Goal: Task Accomplishment & Management: Manage account settings

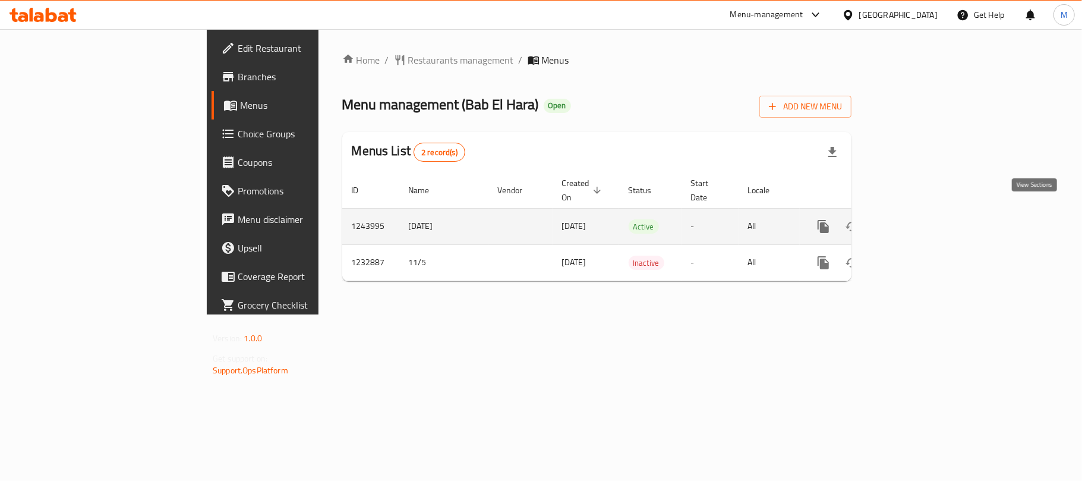
click at [923, 214] on link "enhanced table" at bounding box center [909, 226] width 29 height 29
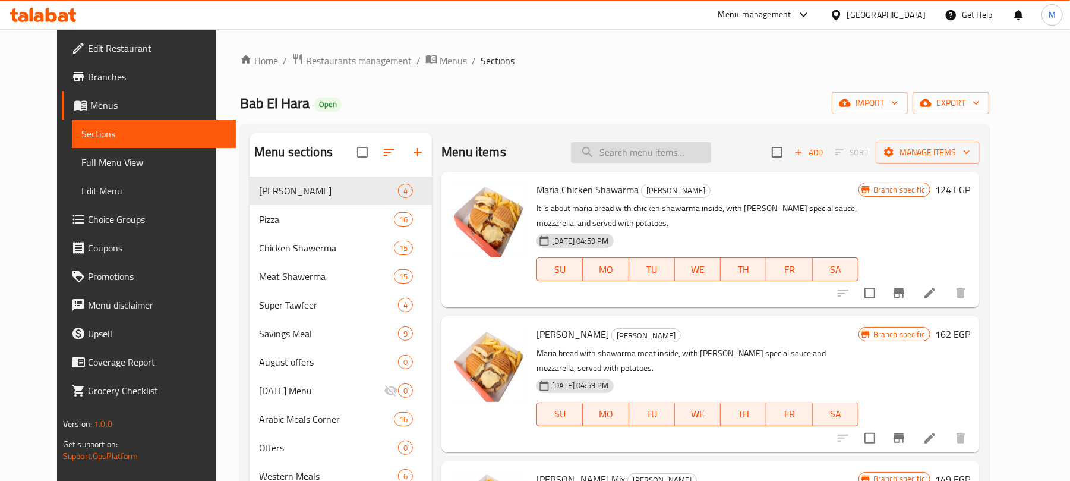
click at [630, 146] on input "search" at bounding box center [641, 152] width 140 height 21
paste input "Mix Pizza Medium Offer"
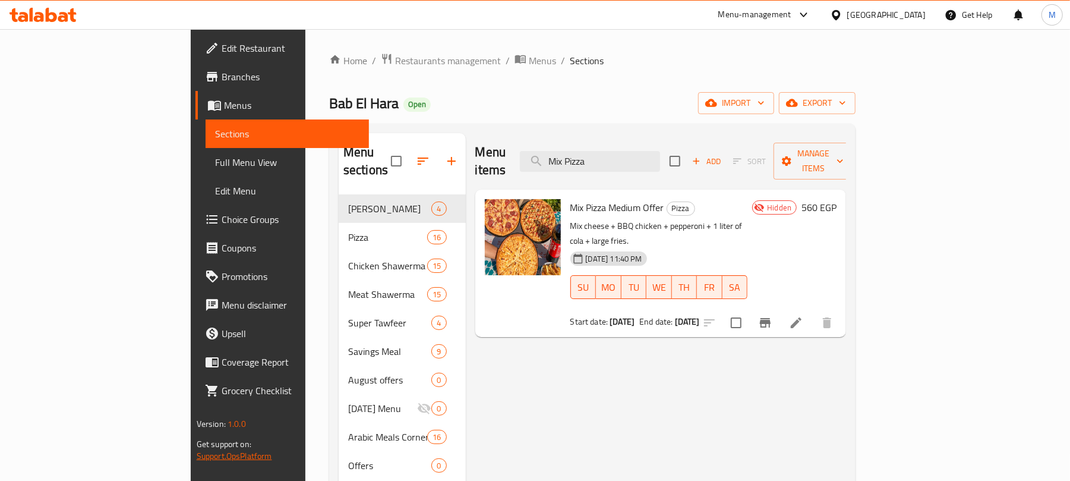
type input "Mix Pizza"
click at [846, 96] on span "export" at bounding box center [817, 103] width 58 height 15
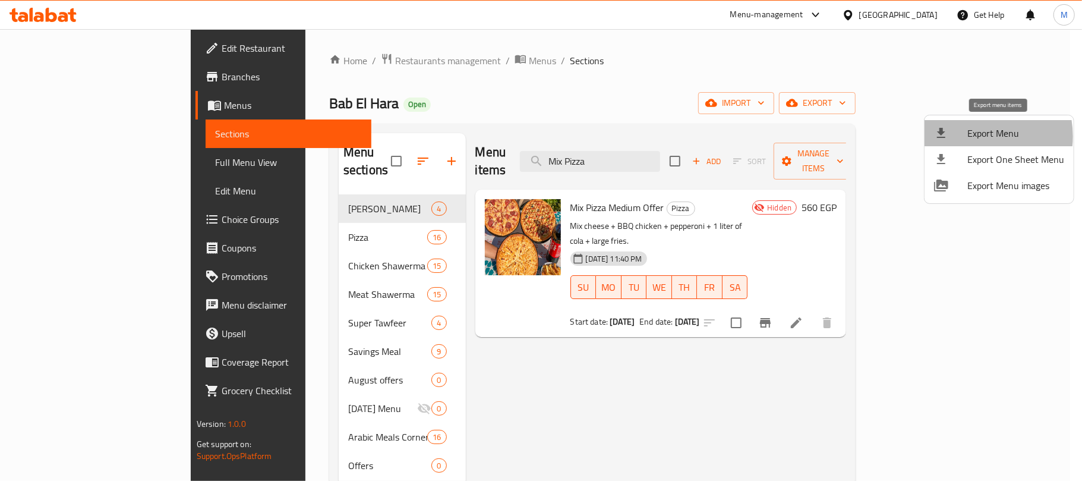
click at [975, 136] on span "Export Menu" at bounding box center [1015, 133] width 97 height 14
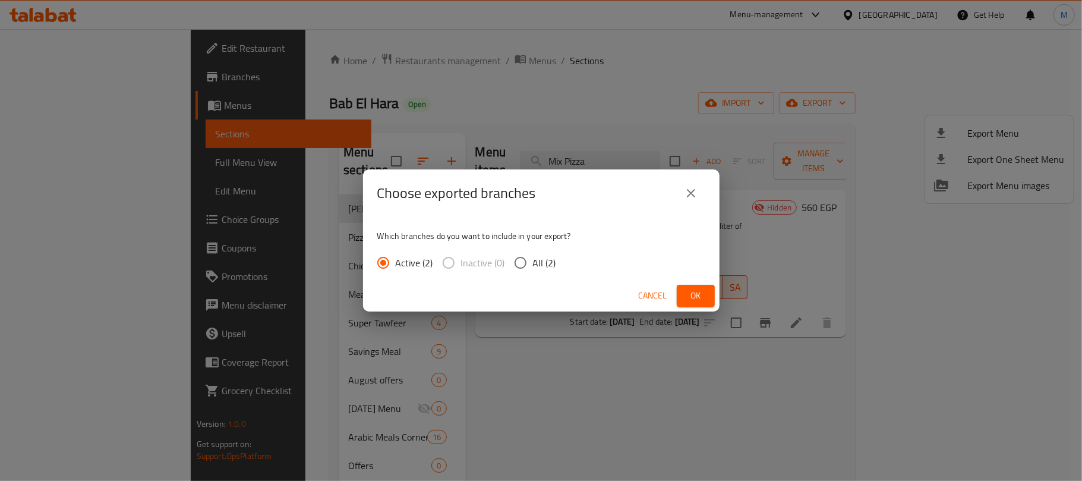
click at [523, 258] on input "All (2)" at bounding box center [520, 262] width 25 height 25
radio input "true"
click at [693, 293] on span "Ok" at bounding box center [695, 295] width 19 height 15
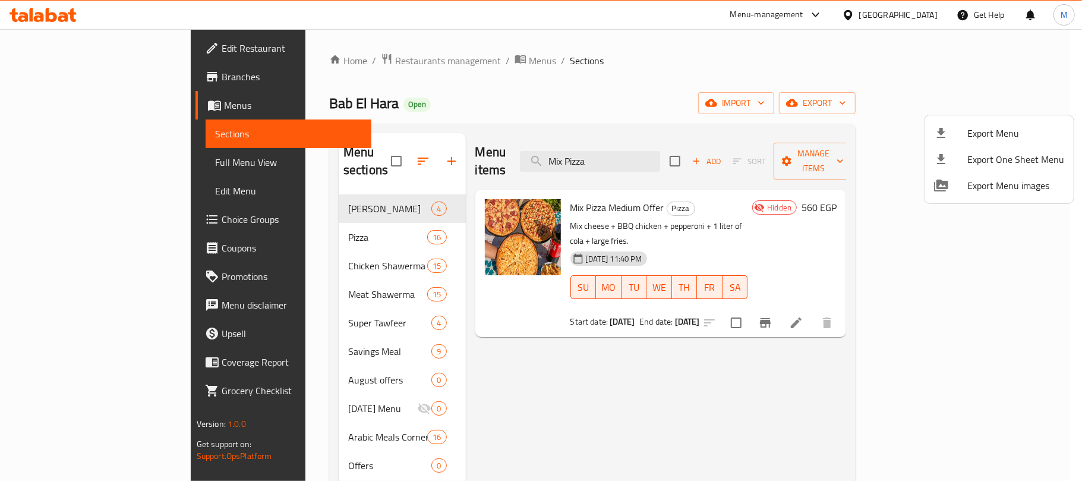
click at [797, 348] on div at bounding box center [541, 240] width 1082 height 481
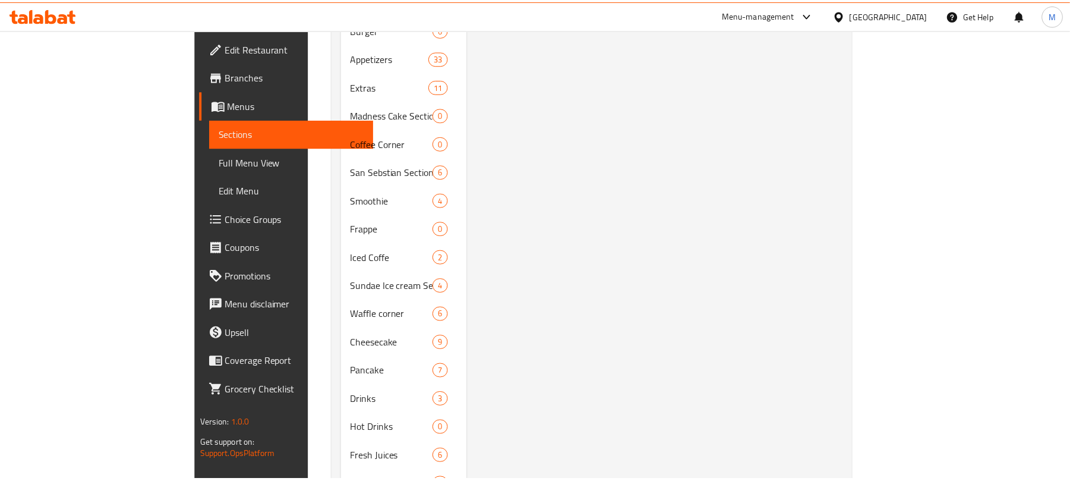
scroll to position [875, 0]
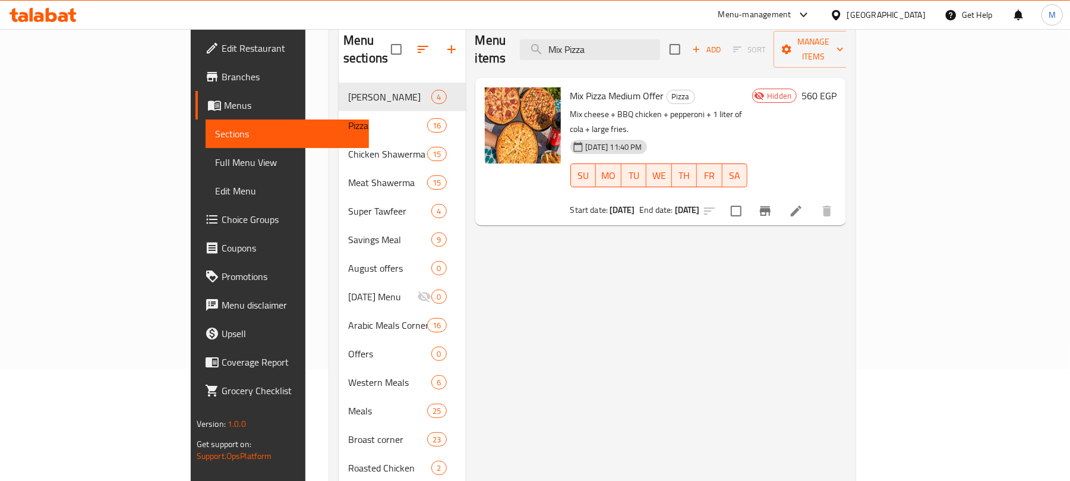
scroll to position [0, 0]
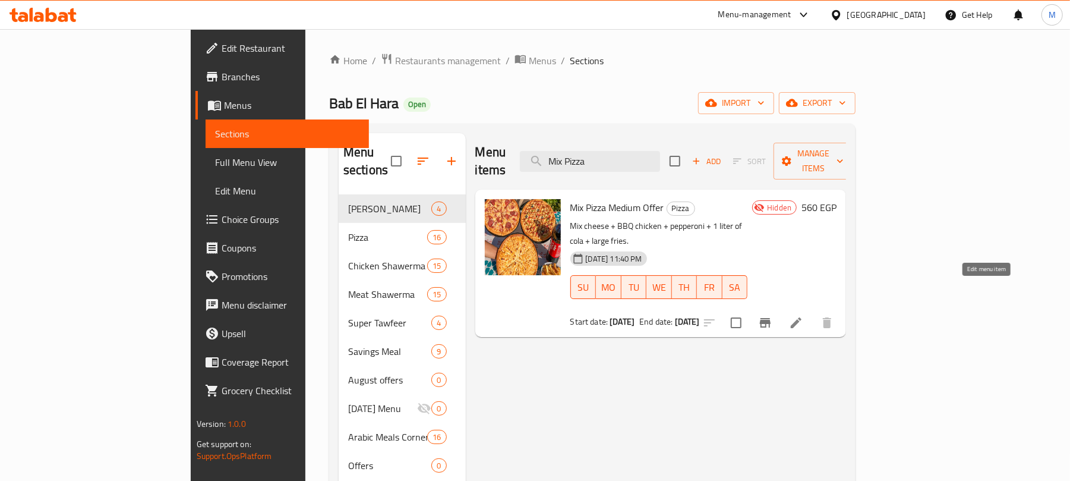
click at [803, 315] on icon at bounding box center [796, 322] width 14 height 14
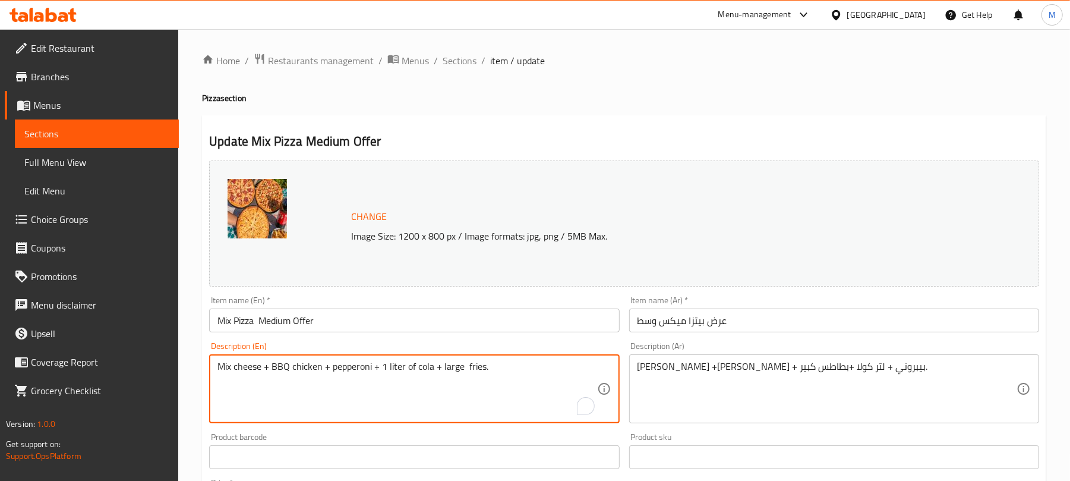
paste textarea "plain"
type textarea "Mix cheese + BBQ chicken + pepperoni + 1 liter of cola + large plain fries."
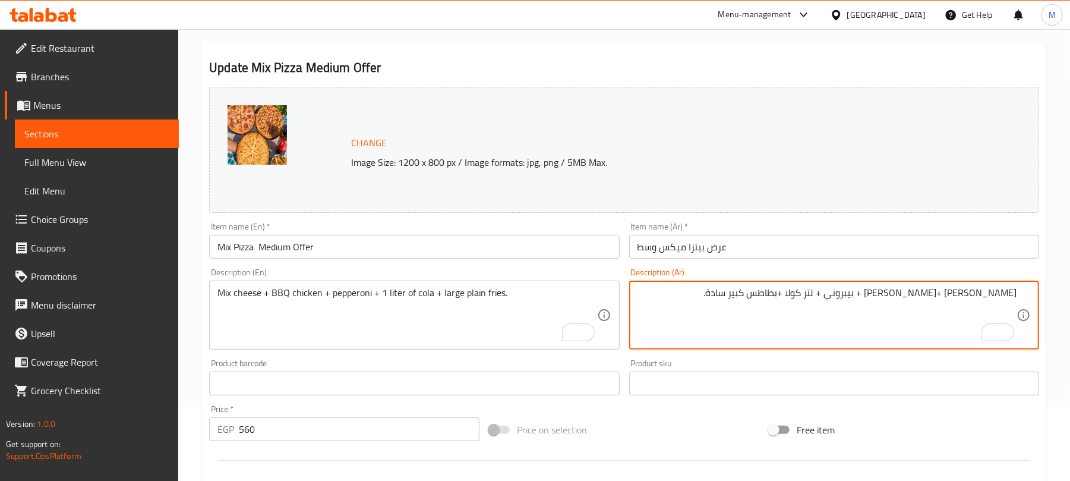
scroll to position [158, 0]
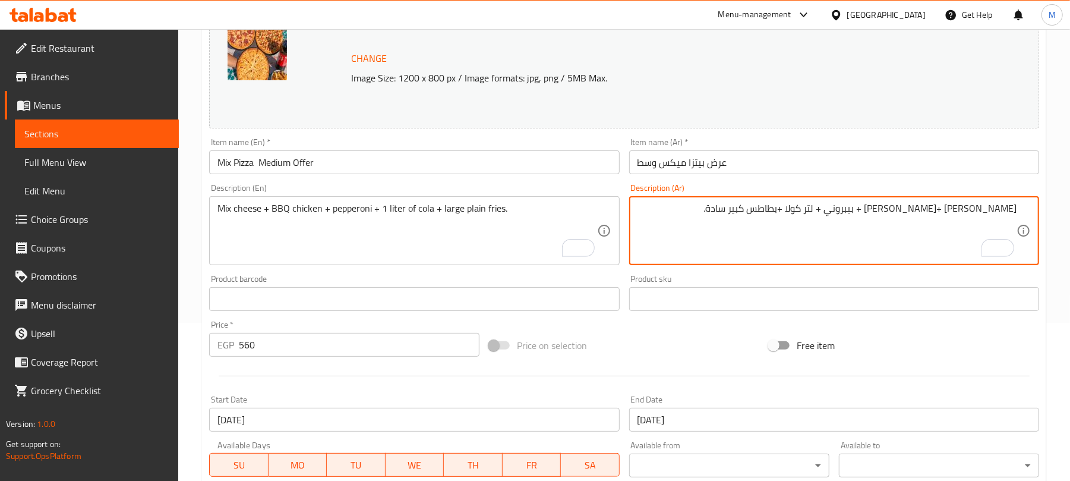
type textarea "ميكس جبن +تشيكن باربيكيو + بيبروني + لتر كولا +بطاطس كبير سادة."
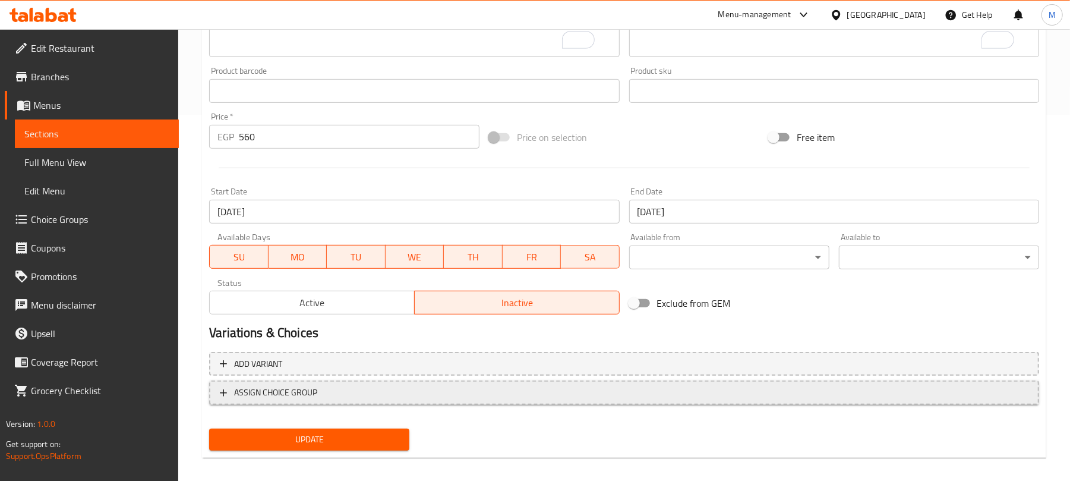
scroll to position [375, 0]
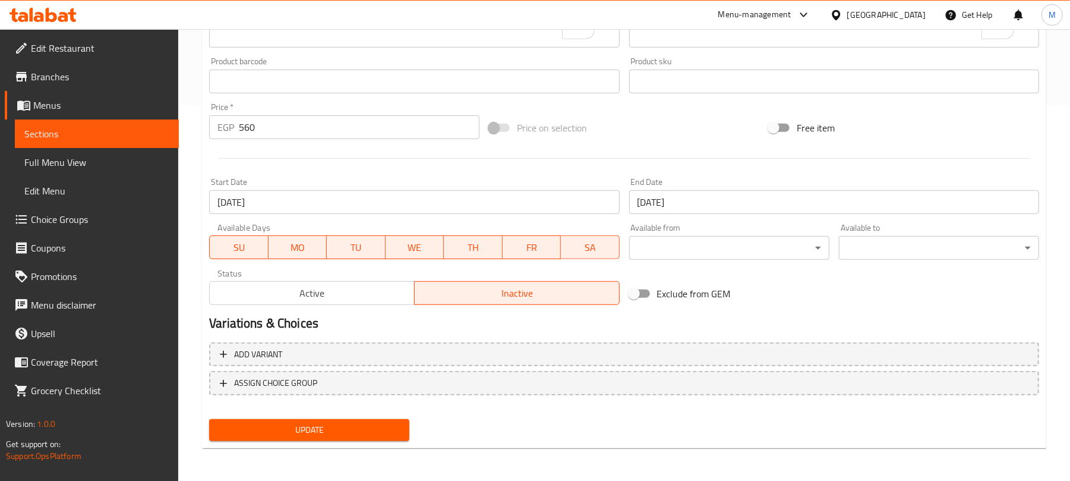
drag, startPoint x: 329, startPoint y: 432, endPoint x: 335, endPoint y: 433, distance: 6.6
click at [329, 432] on span "Update" at bounding box center [309, 429] width 181 height 15
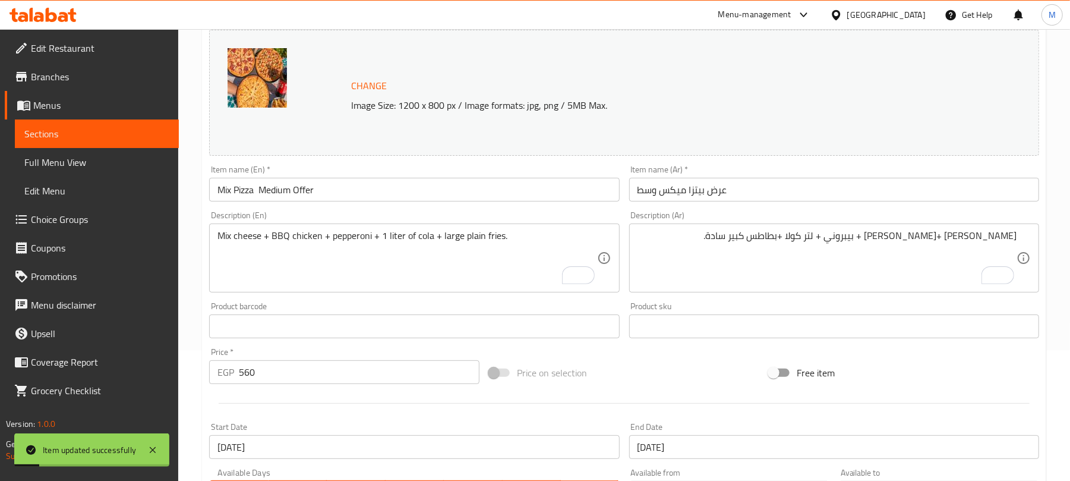
scroll to position [0, 0]
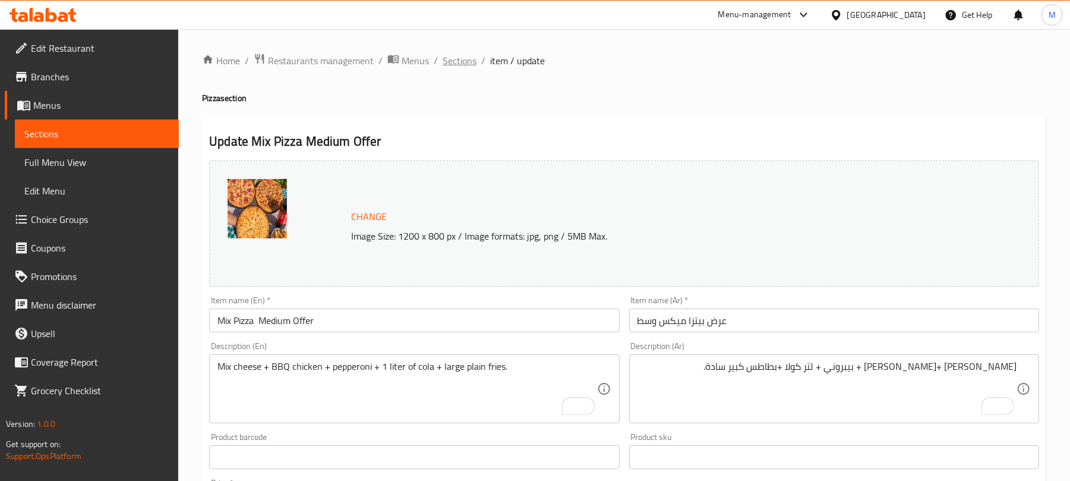
click at [463, 62] on span "Sections" at bounding box center [460, 60] width 34 height 14
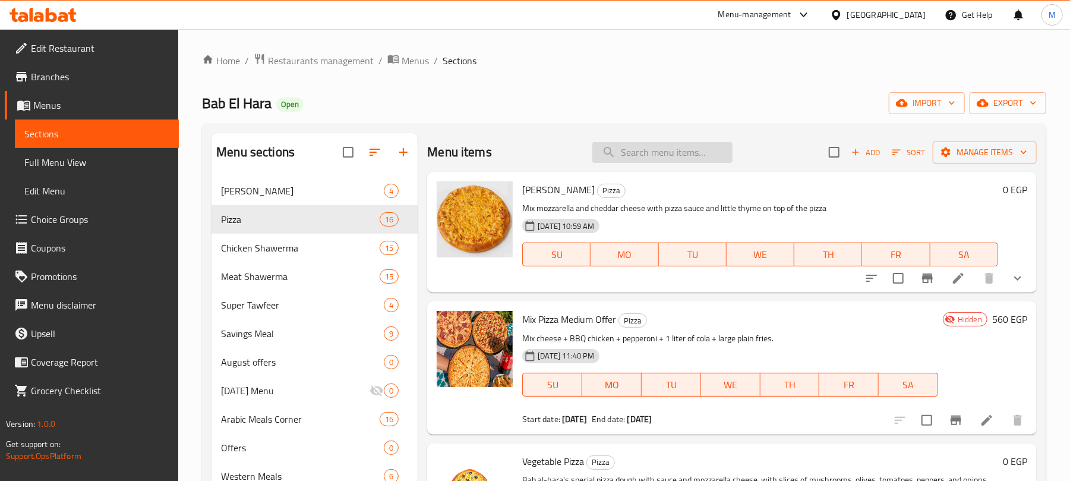
click at [653, 149] on input "search" at bounding box center [662, 152] width 140 height 21
paste input "Double Arabic Mix Offer"
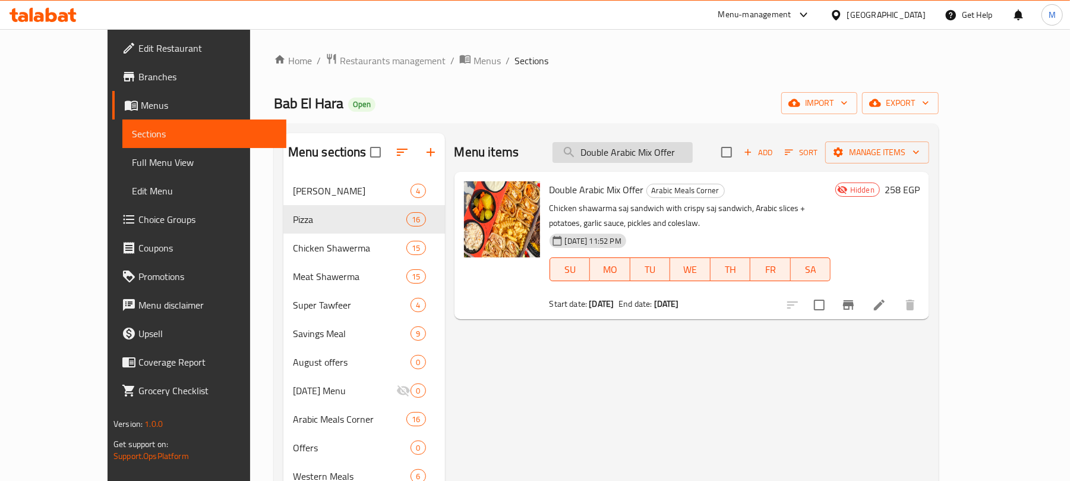
click at [626, 160] on input "Double Arabic Mix Offer" at bounding box center [622, 152] width 140 height 21
paste input "Mix Pizza"
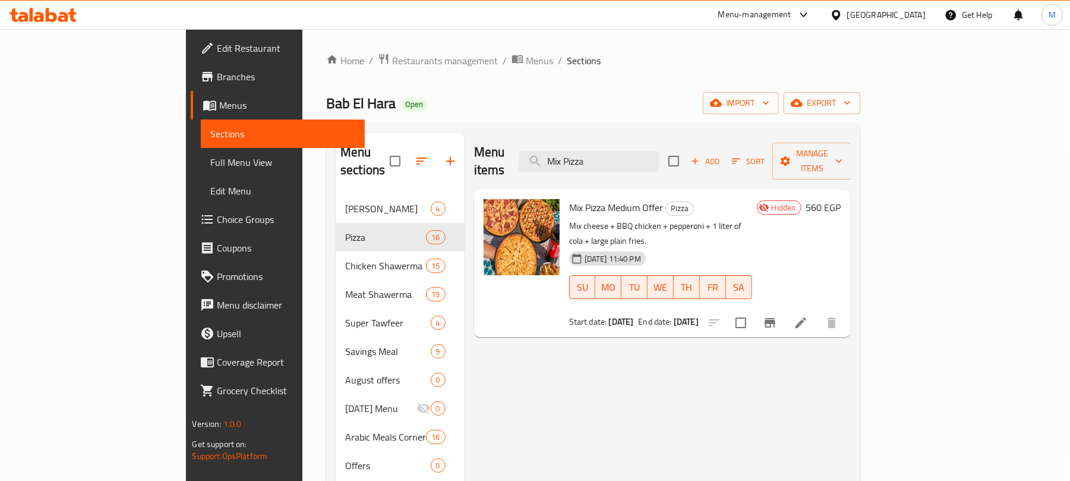
type input "Mix Pizza"
click at [808, 315] on icon at bounding box center [801, 322] width 14 height 14
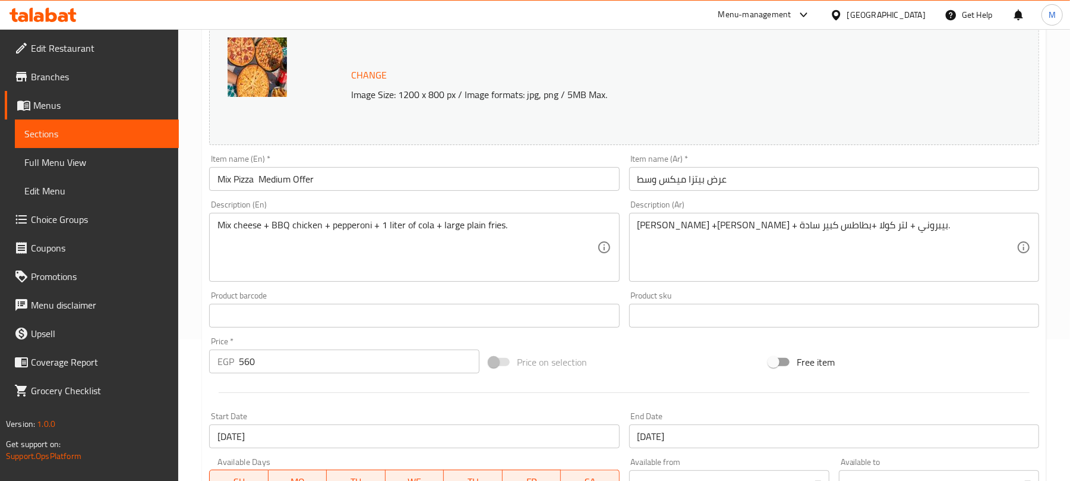
scroll to position [375, 0]
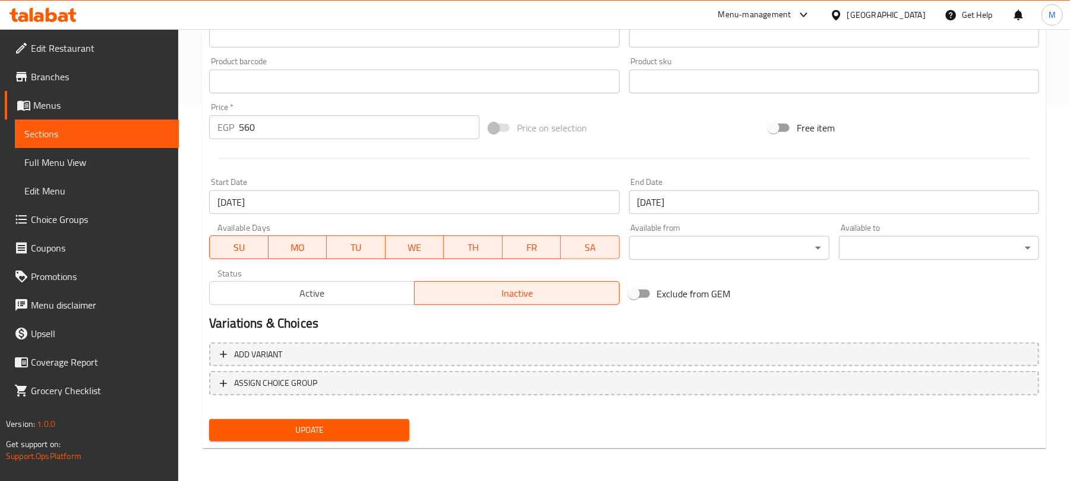
click at [316, 290] on span "Active" at bounding box center [311, 293] width 195 height 17
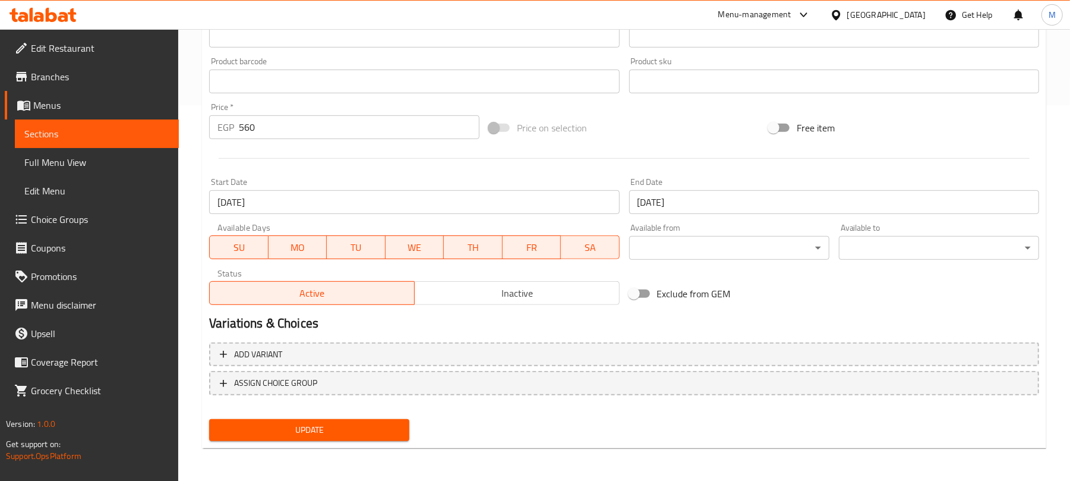
drag, startPoint x: 338, startPoint y: 424, endPoint x: 358, endPoint y: 421, distance: 19.7
click at [337, 424] on span "Update" at bounding box center [309, 429] width 181 height 15
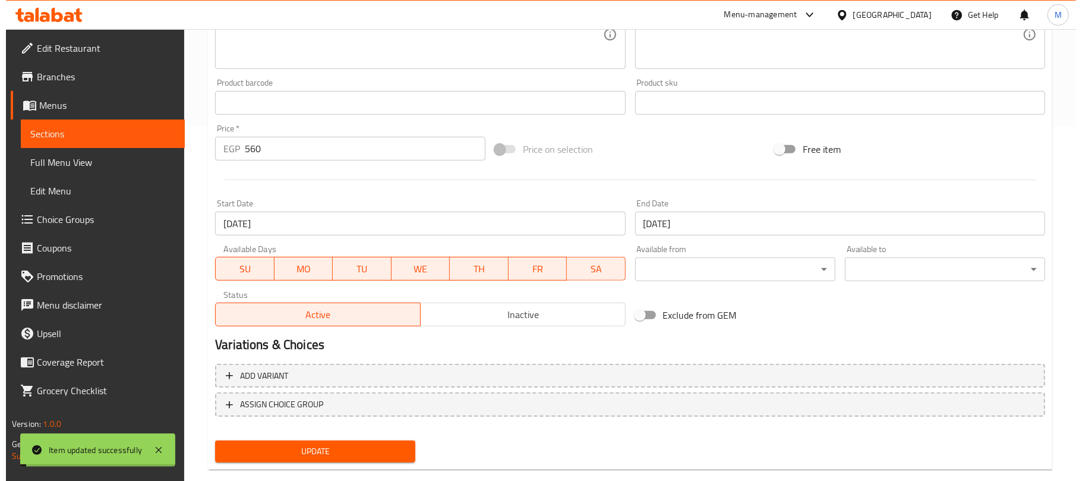
scroll to position [0, 0]
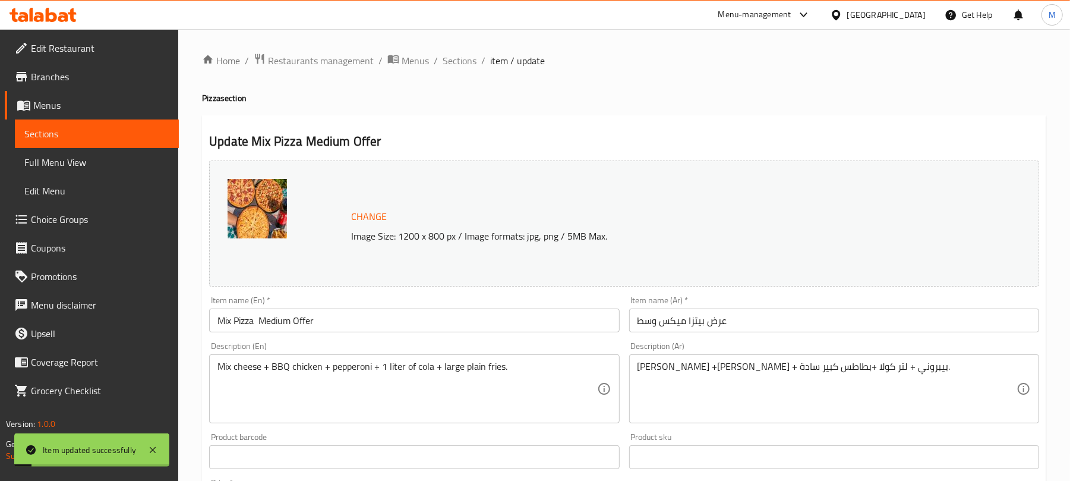
click at [343, 330] on input "Mix Pizza Medium Offer" at bounding box center [414, 320] width 410 height 24
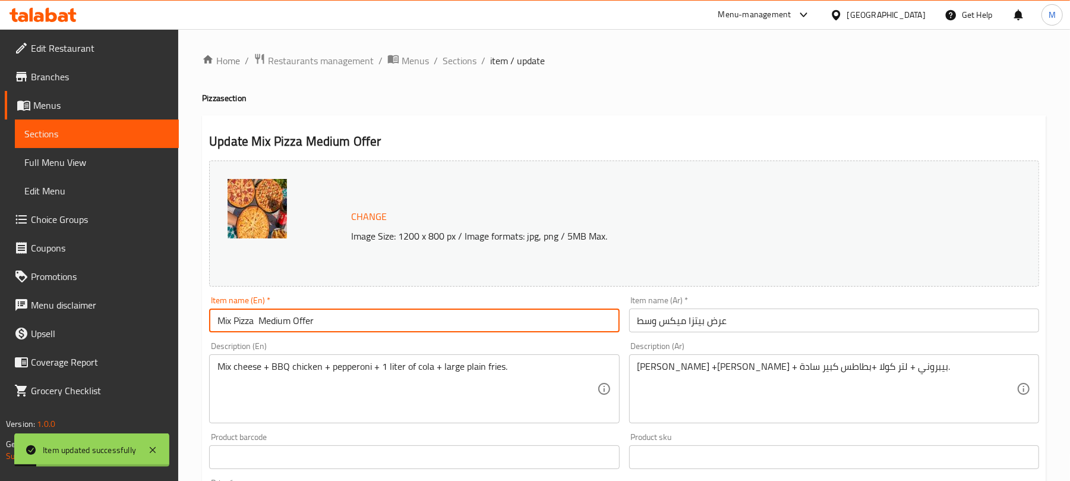
click at [343, 330] on input "Mix Pizza Medium Offer" at bounding box center [414, 320] width 410 height 24
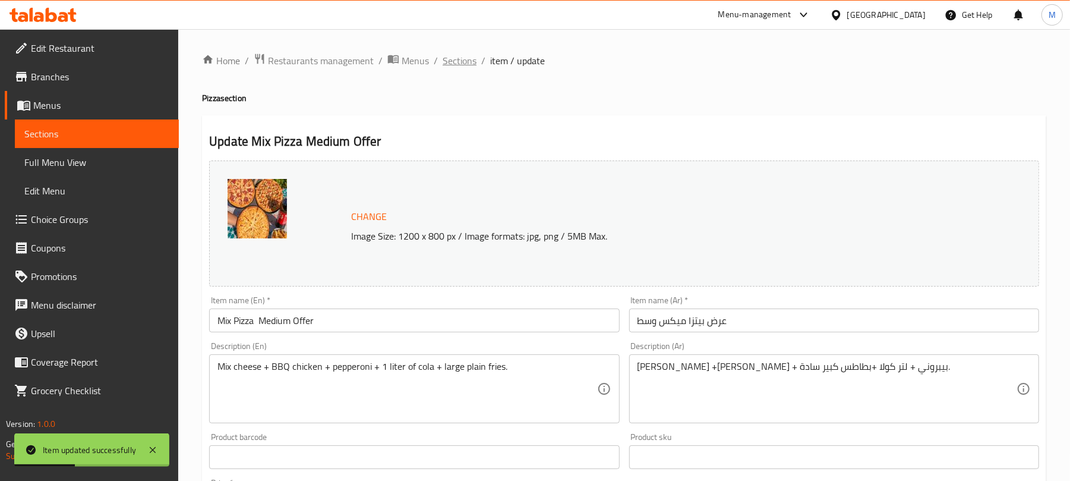
click at [465, 57] on span "Sections" at bounding box center [460, 60] width 34 height 14
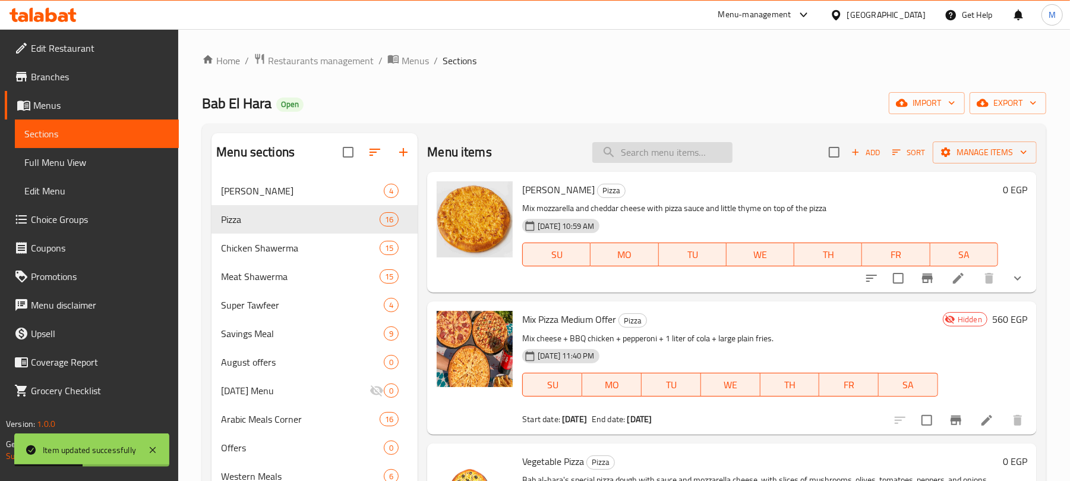
click at [651, 151] on input "search" at bounding box center [662, 152] width 140 height 21
paste input "Mix Pizza Medium Offer"
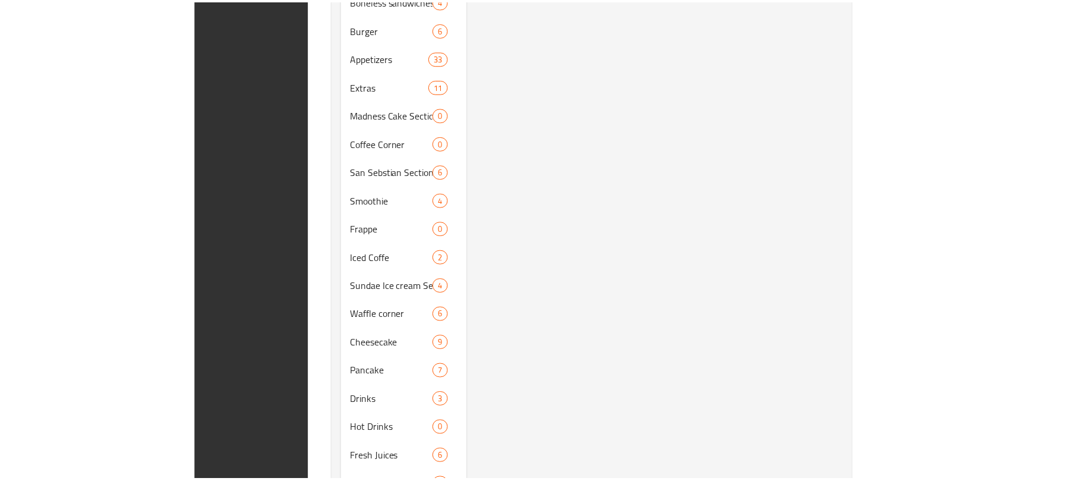
scroll to position [875, 0]
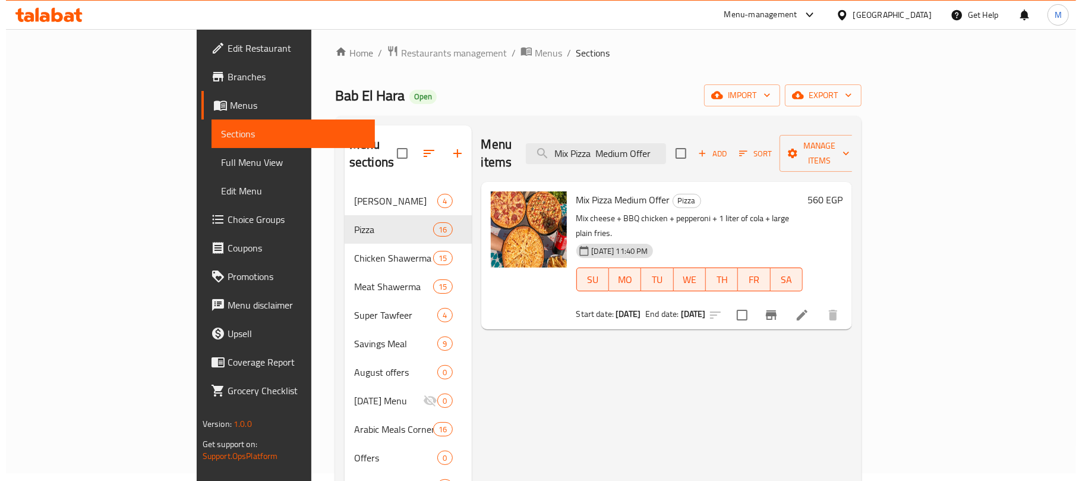
scroll to position [0, 0]
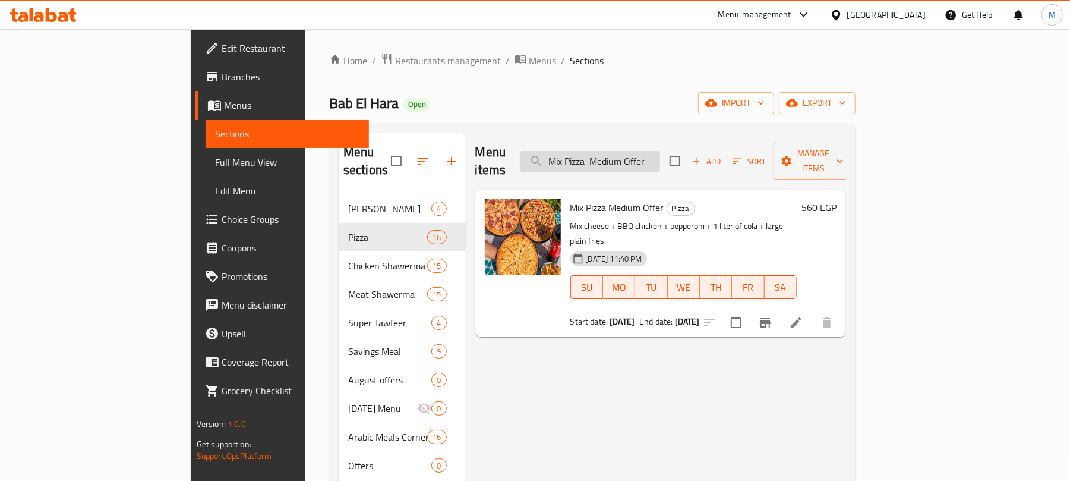
click at [660, 151] on input "Mix Pizza Medium Offer" at bounding box center [590, 161] width 140 height 21
paste input "Double Arabic Mix"
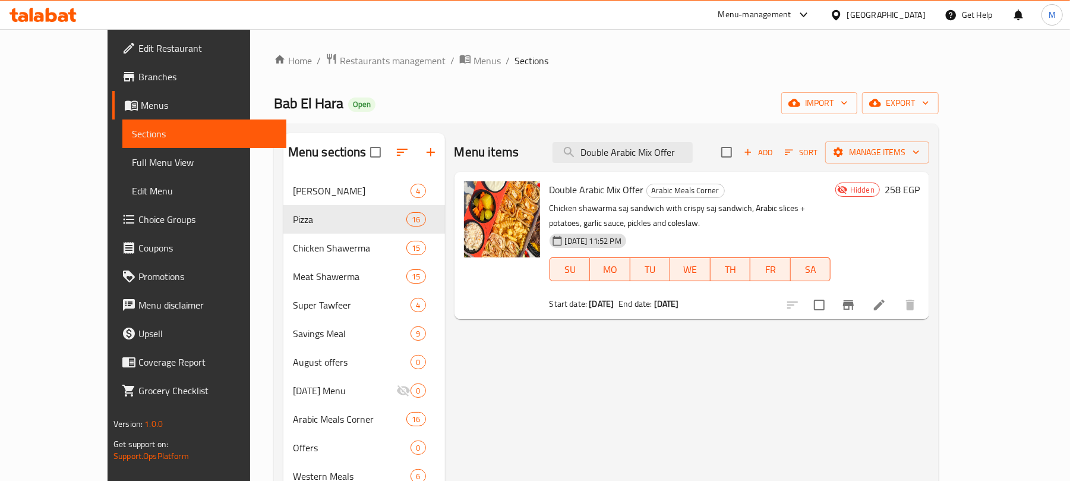
type input "Double Arabic Mix Offer"
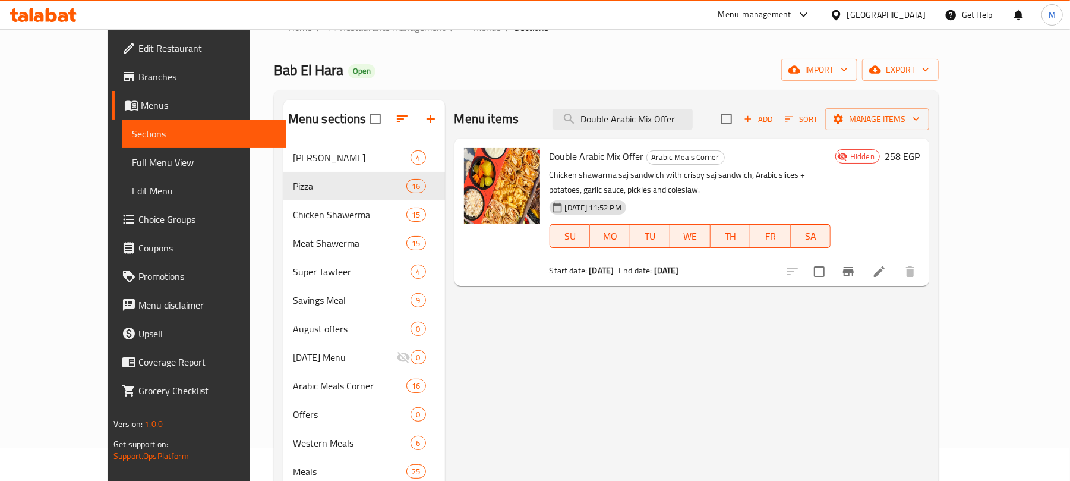
scroll to position [4, 0]
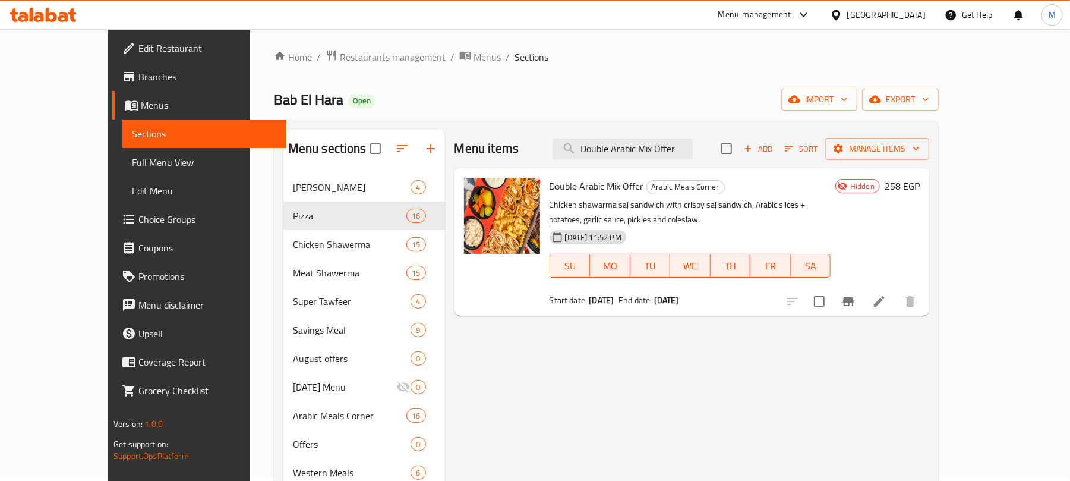
click at [886, 294] on icon at bounding box center [879, 301] width 14 height 14
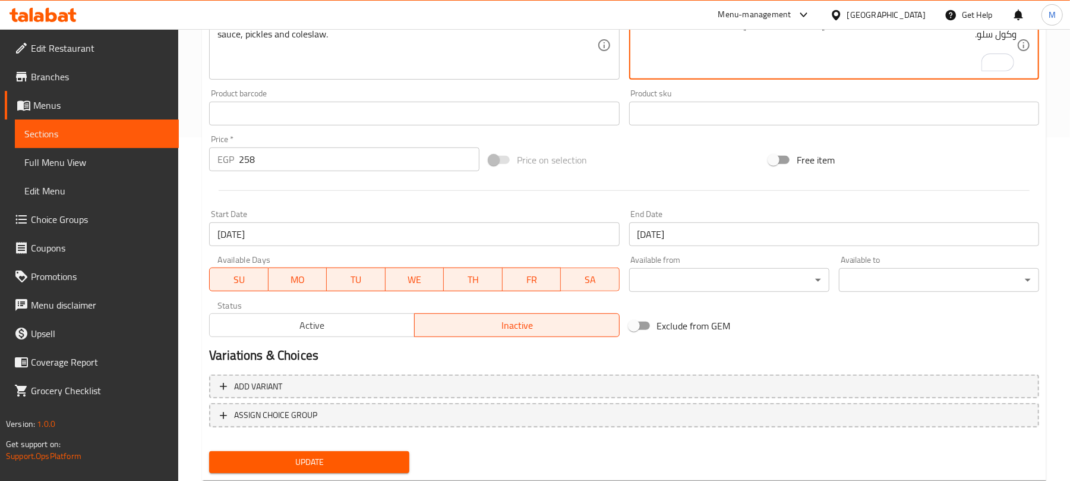
scroll to position [375, 0]
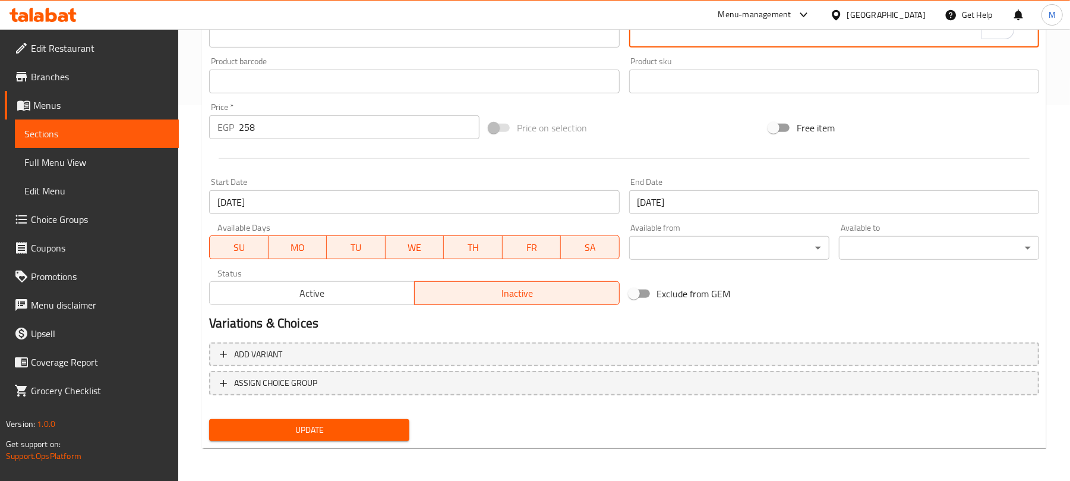
click at [289, 301] on span "Active" at bounding box center [311, 293] width 195 height 17
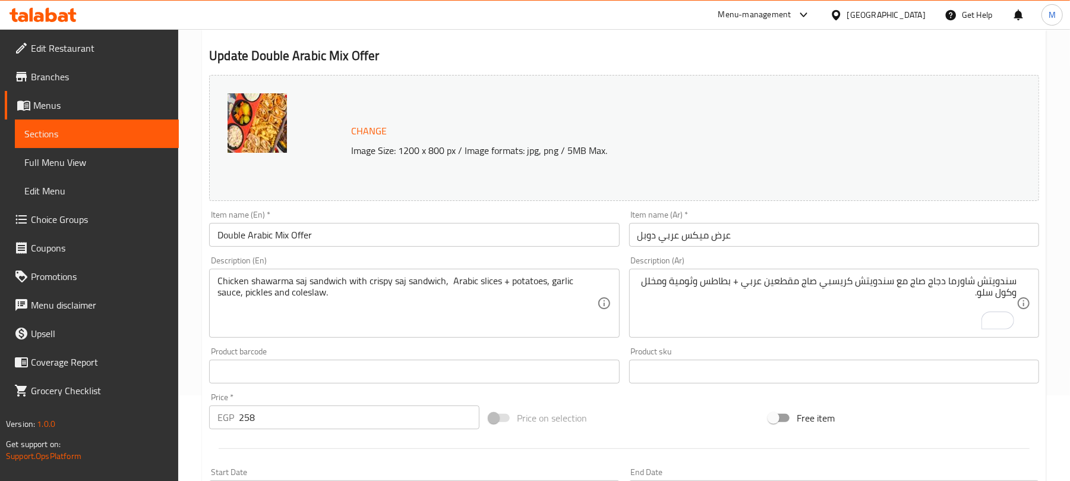
scroll to position [58, 0]
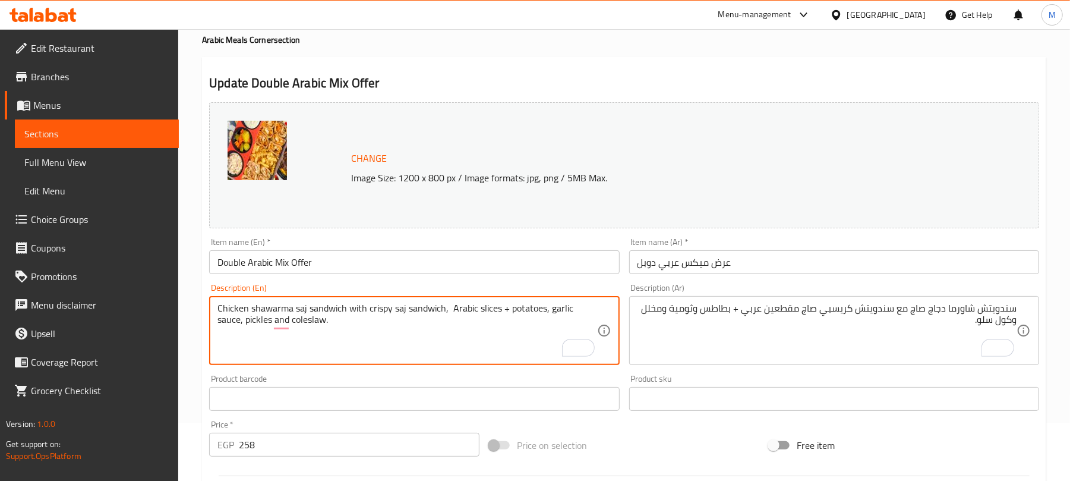
paste textarea "plain"
type textarea "Chicken shawarma saj sandwich with crispy saj sandwich, Arabic slices +plain po…"
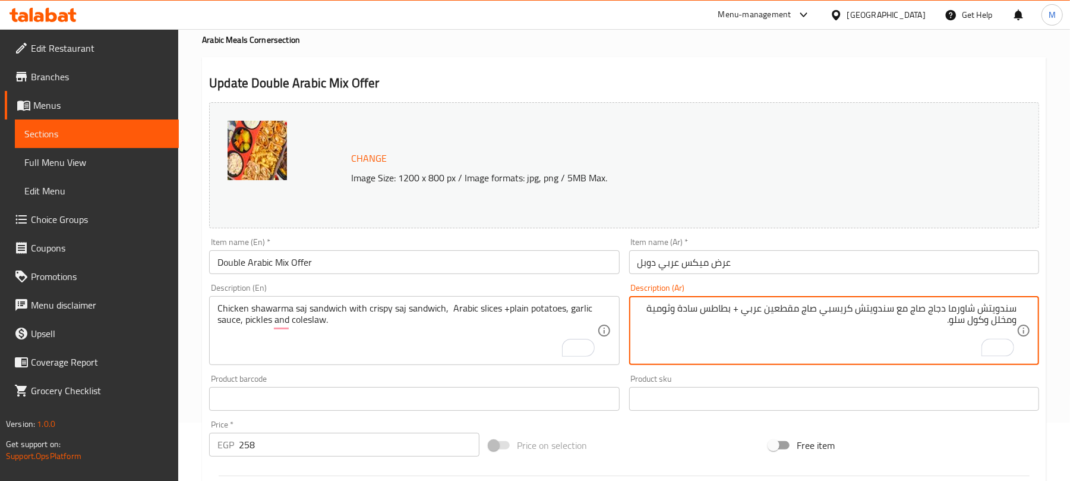
type textarea "سندويتش شاورما دجاج صاج مع سندويتش كريسبي صاج مقطعين عربي + بطاطس سادة وثومية و…"
click at [722, 57] on div "Update Double Arabic Mix Offer Change Image Size: 1200 x 800 px / Image formats…" at bounding box center [624, 411] width 844 height 709
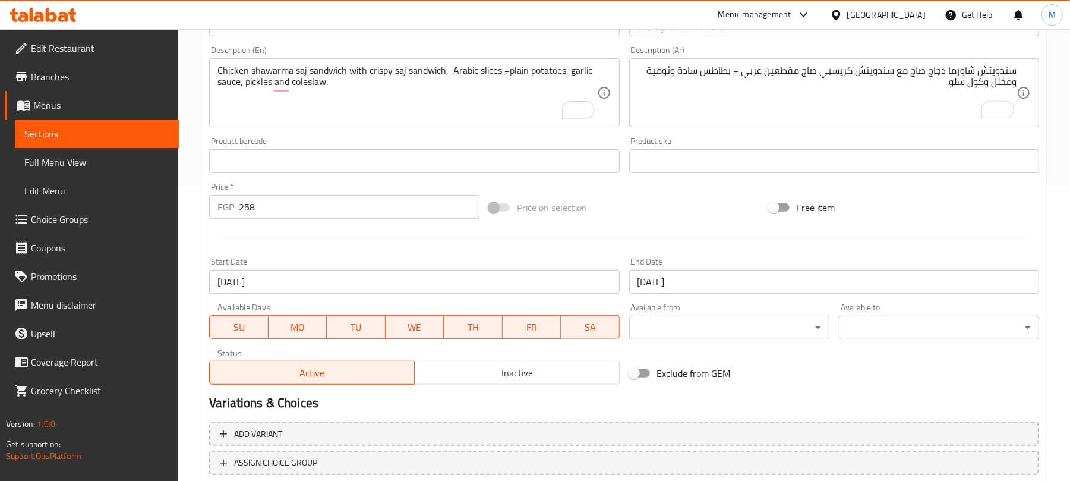
scroll to position [138, 0]
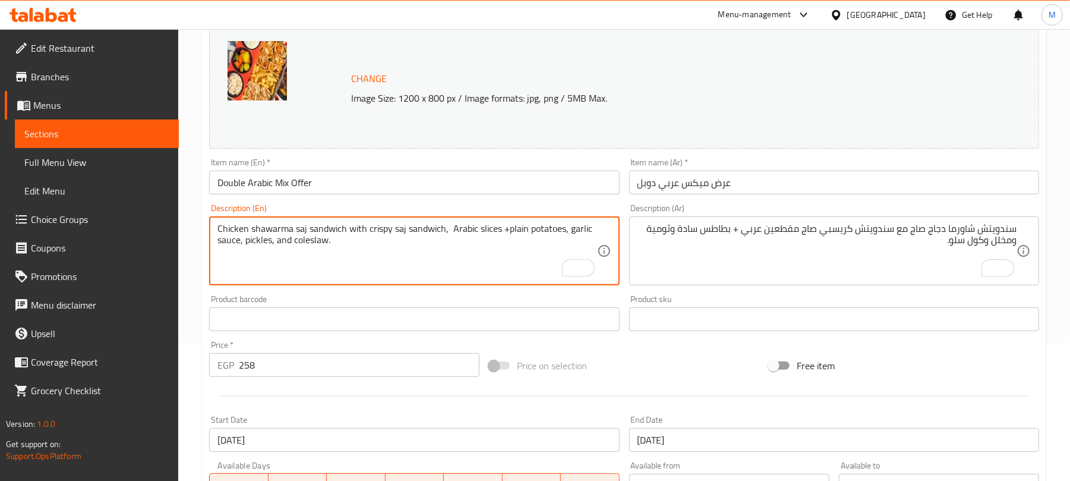
type textarea "Chicken shawarma saj sandwich with crispy saj sandwich, Arabic slices +plain po…"
click at [692, 354] on div "Price on selection" at bounding box center [624, 365] width 280 height 32
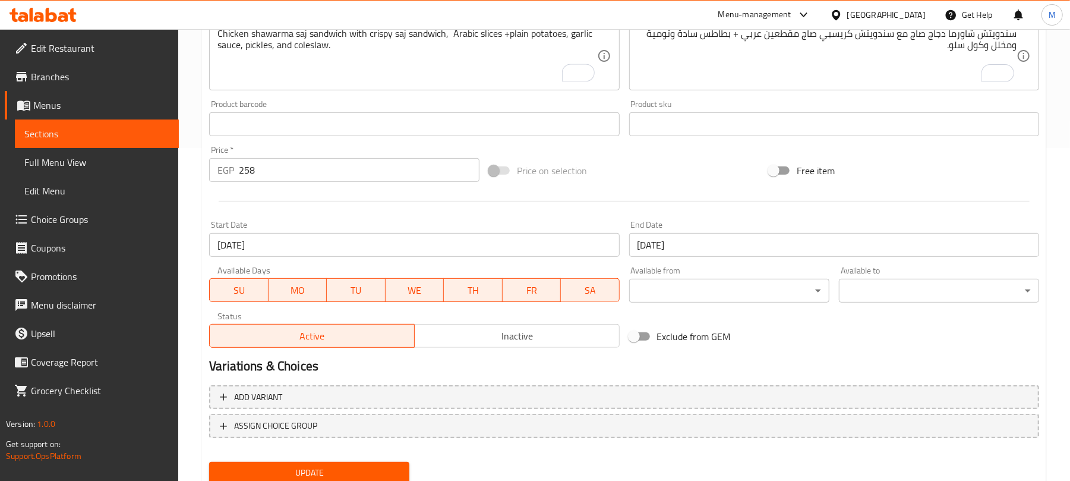
scroll to position [375, 0]
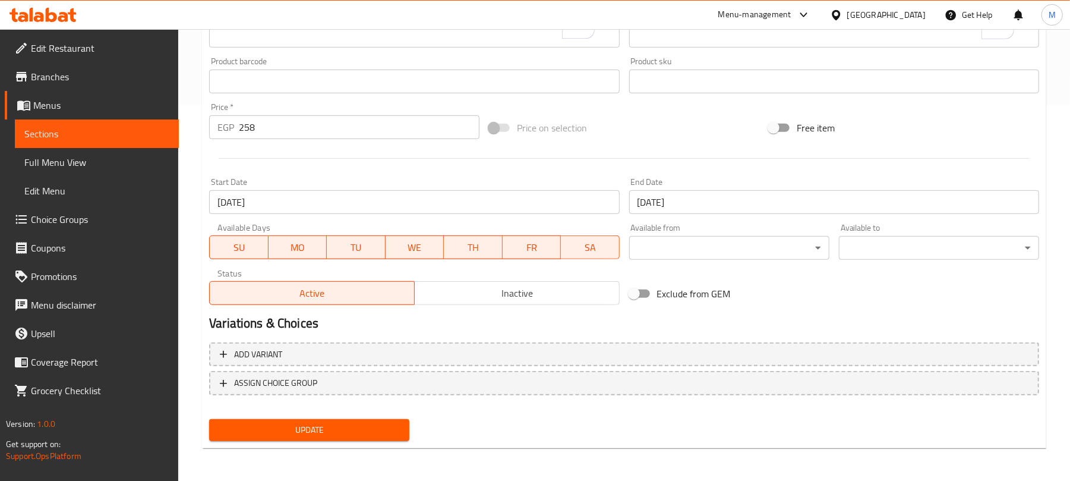
click at [345, 423] on span "Update" at bounding box center [309, 429] width 181 height 15
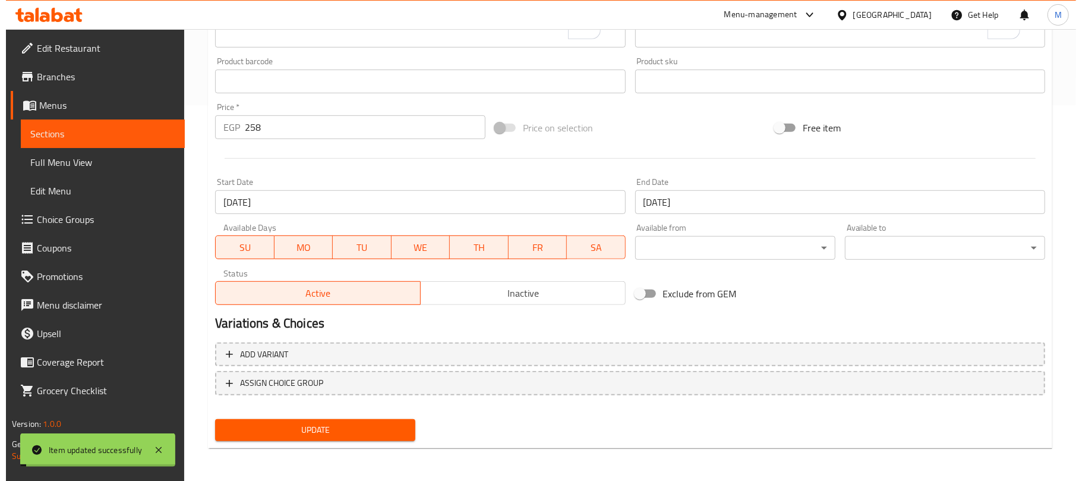
scroll to position [0, 0]
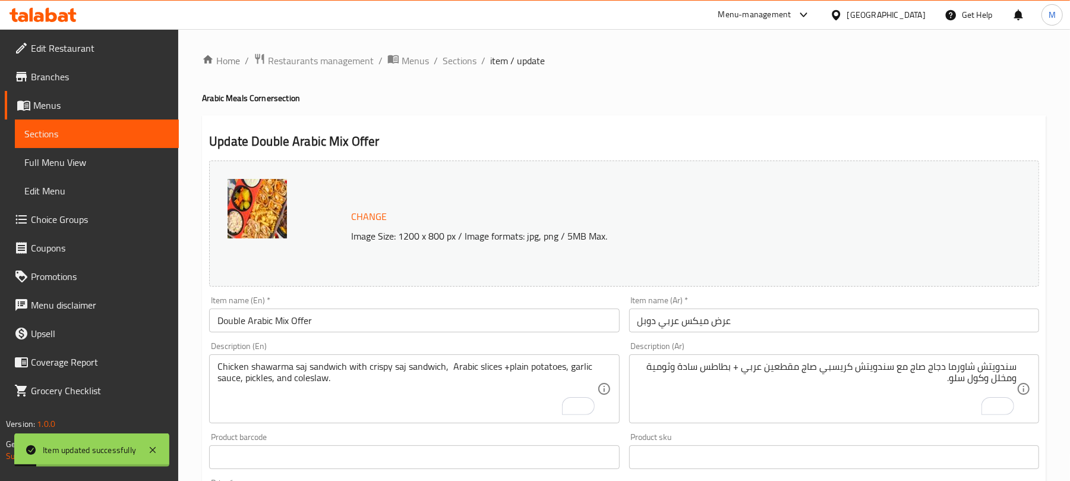
click at [357, 324] on input "Double Arabic Mix Offer" at bounding box center [414, 320] width 410 height 24
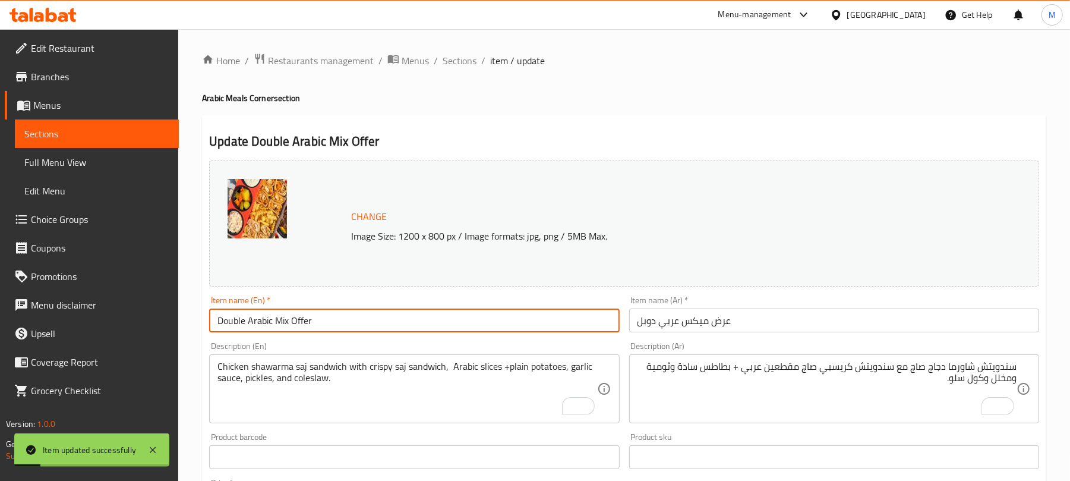
click at [356, 324] on input "Double Arabic Mix Offer" at bounding box center [414, 320] width 410 height 24
click at [457, 68] on span "Sections" at bounding box center [460, 60] width 34 height 14
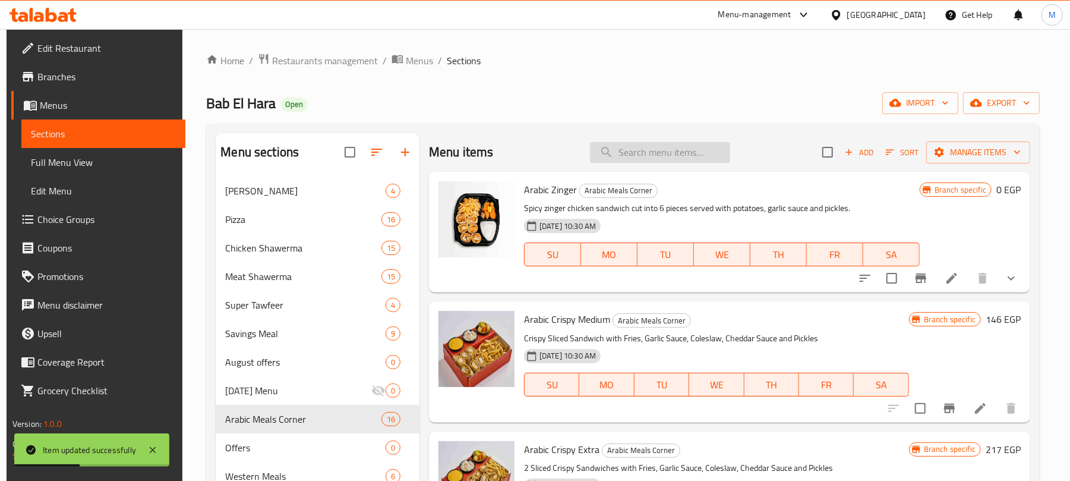
click at [676, 144] on input "search" at bounding box center [660, 152] width 140 height 21
paste input "Double Arabic Mix Offer"
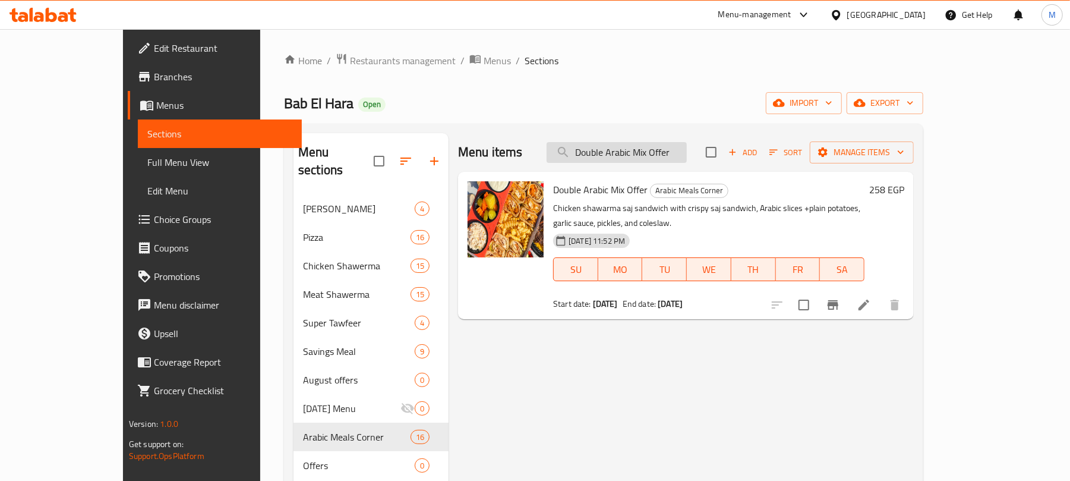
click at [668, 153] on input "Double Arabic Mix Offer" at bounding box center [617, 152] width 140 height 21
paste input "Mix Grill and Crispy"
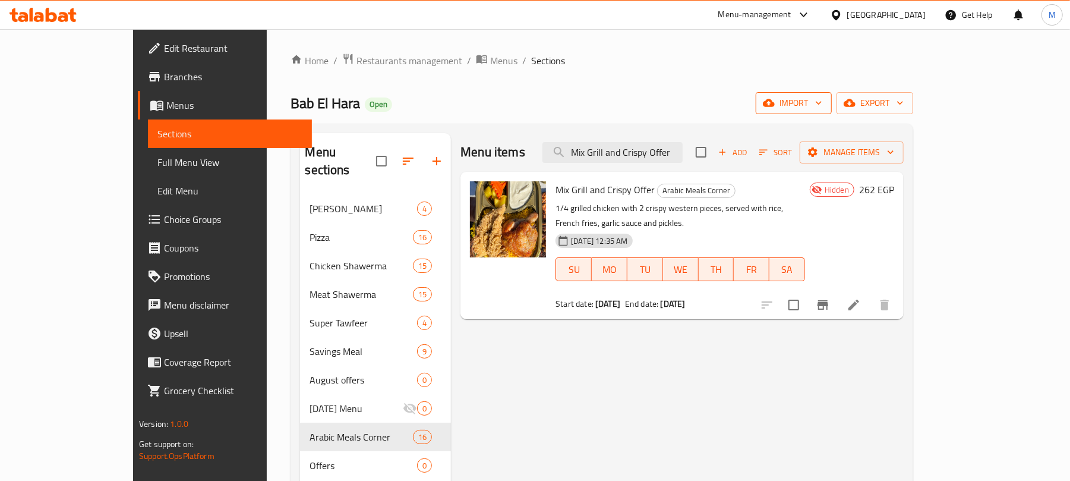
type input "Mix Grill and Crispy Offer"
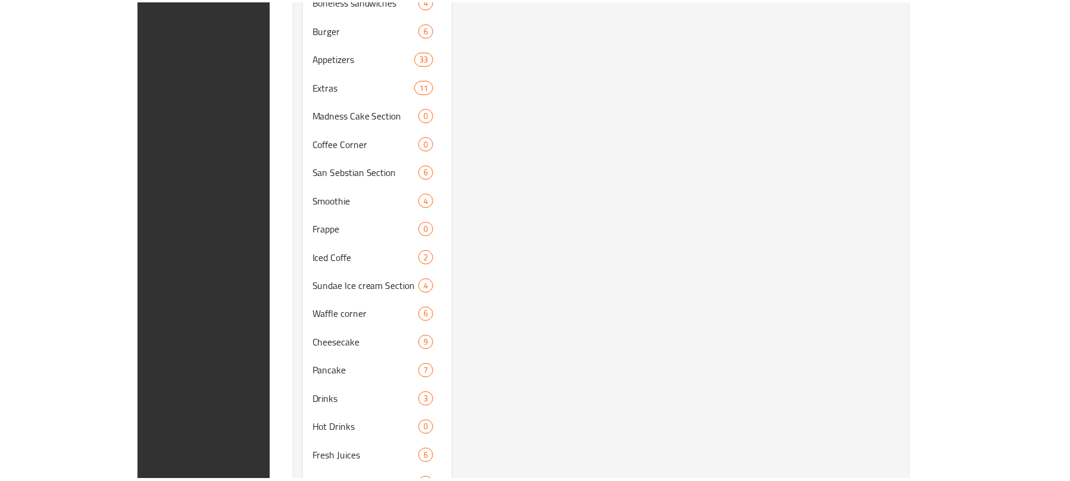
scroll to position [875, 0]
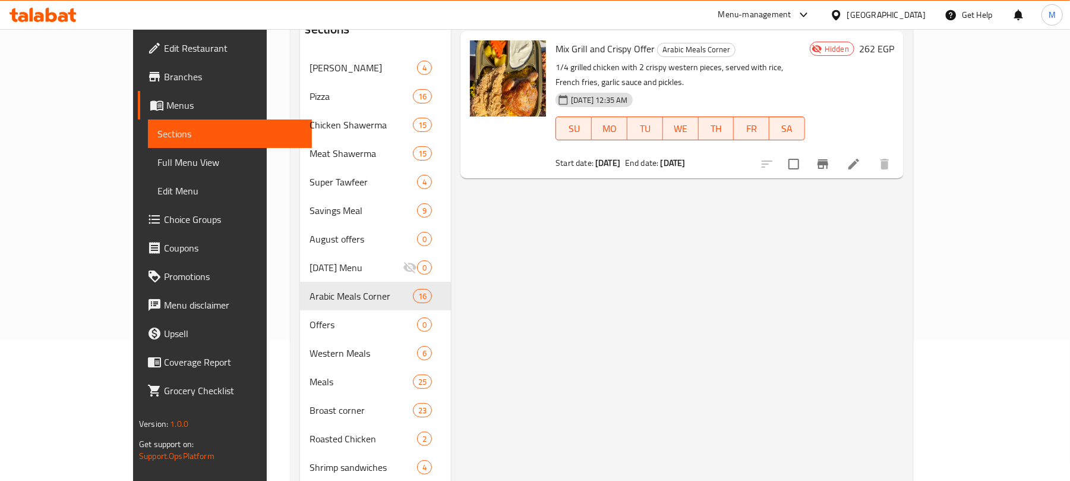
scroll to position [4, 0]
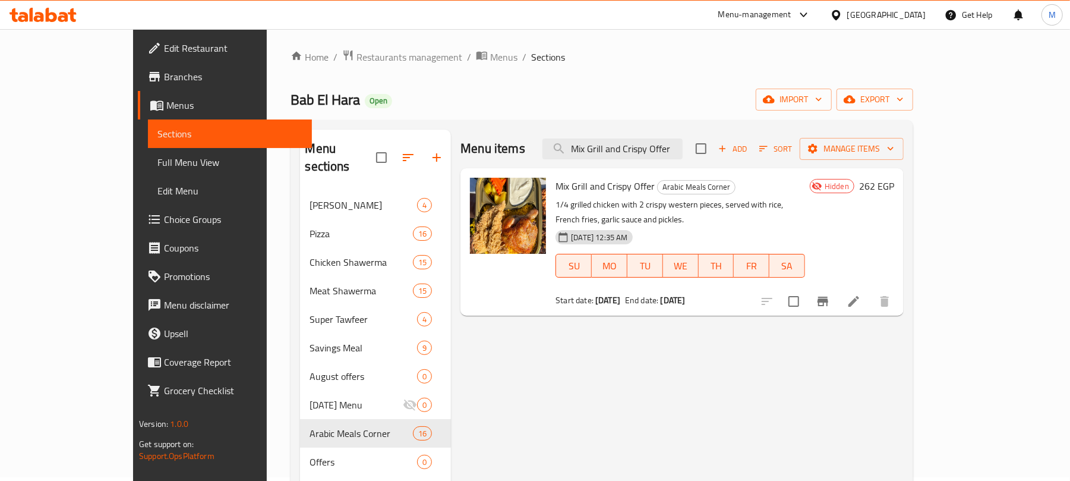
click at [870, 291] on li at bounding box center [853, 301] width 33 height 21
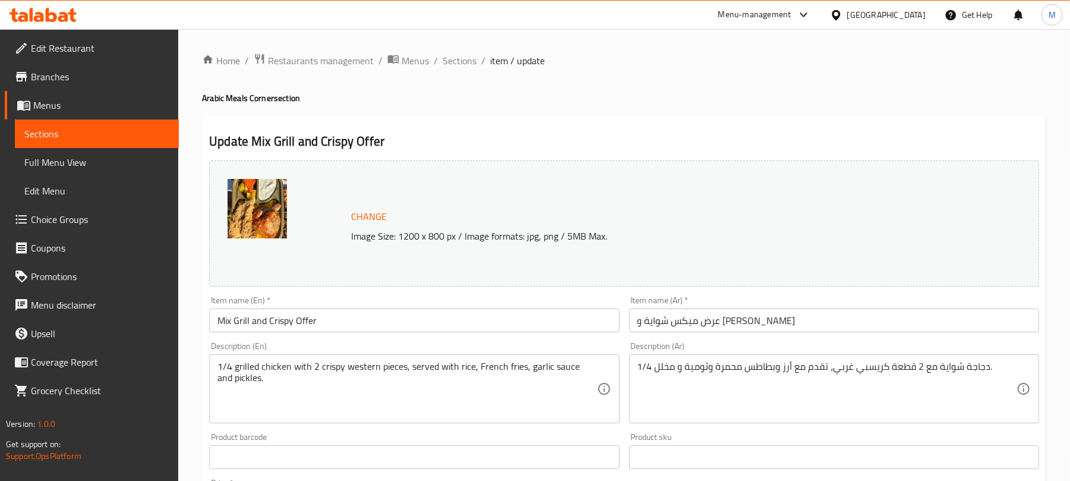
scroll to position [79, 0]
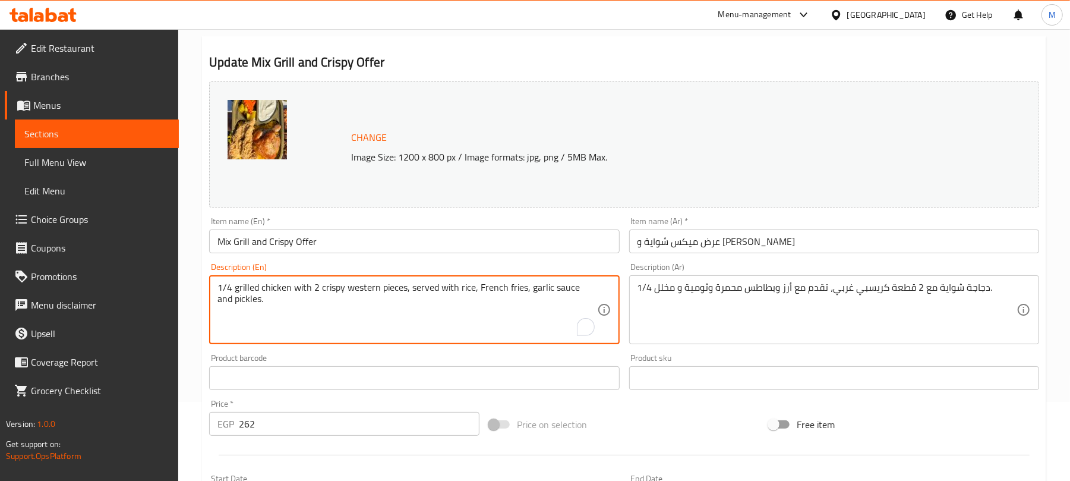
click at [474, 290] on textarea "1/4 grilled chicken with 2 crispy western pieces, served with rice, French frie…" at bounding box center [406, 310] width 379 height 56
paste textarea "plain"
type textarea "1/4 grilled chicken with 2 crispy western pieces, served with rice, plain Frenc…"
drag, startPoint x: 716, startPoint y: 291, endPoint x: 737, endPoint y: 295, distance: 20.8
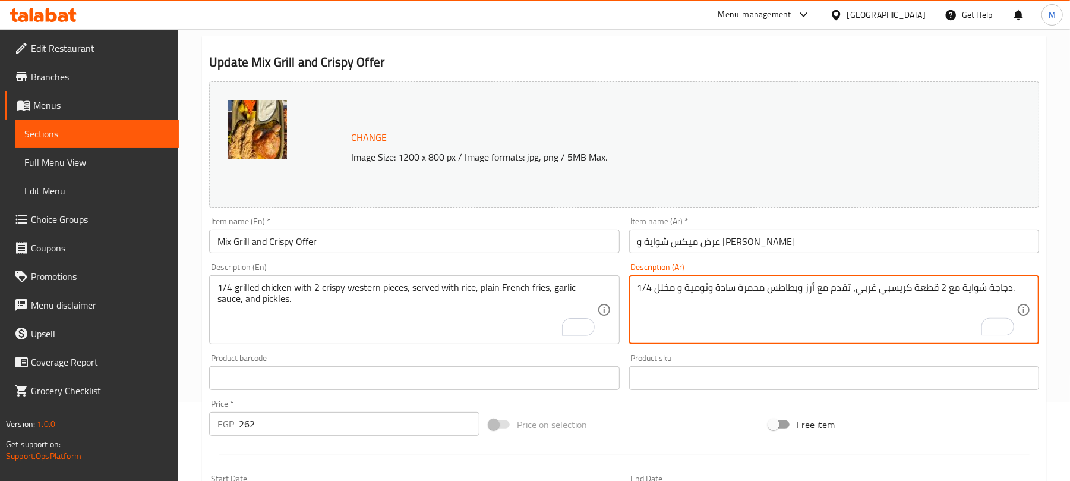
type textarea "1/4 دجاجة شواية مع 2 قطعة كريسبي غربي، تقدم مع أرز وبطاطس محمرة سادة وثومية و م…"
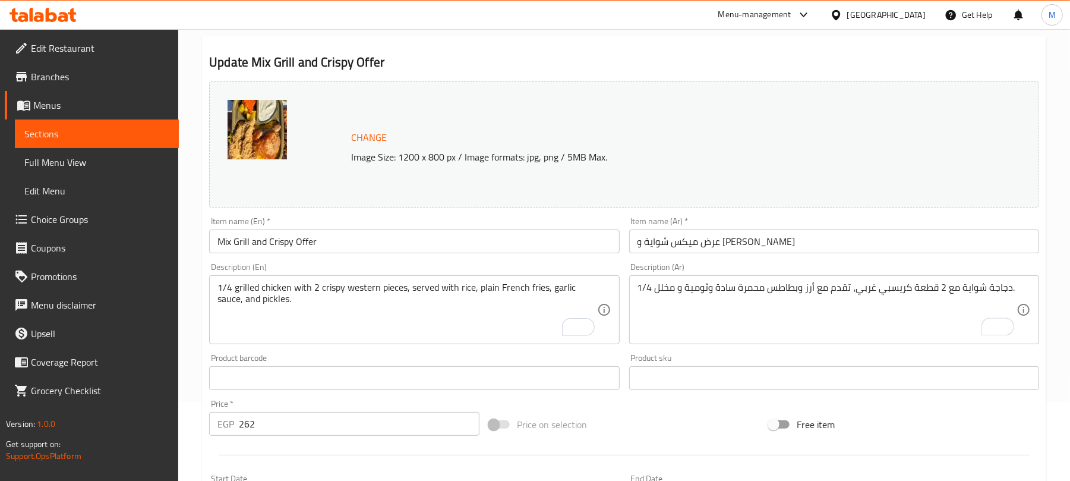
click at [751, 49] on div "Update Mix Grill and Crispy Offer Change Image Size: 1200 x 800 px / Image form…" at bounding box center [624, 390] width 844 height 709
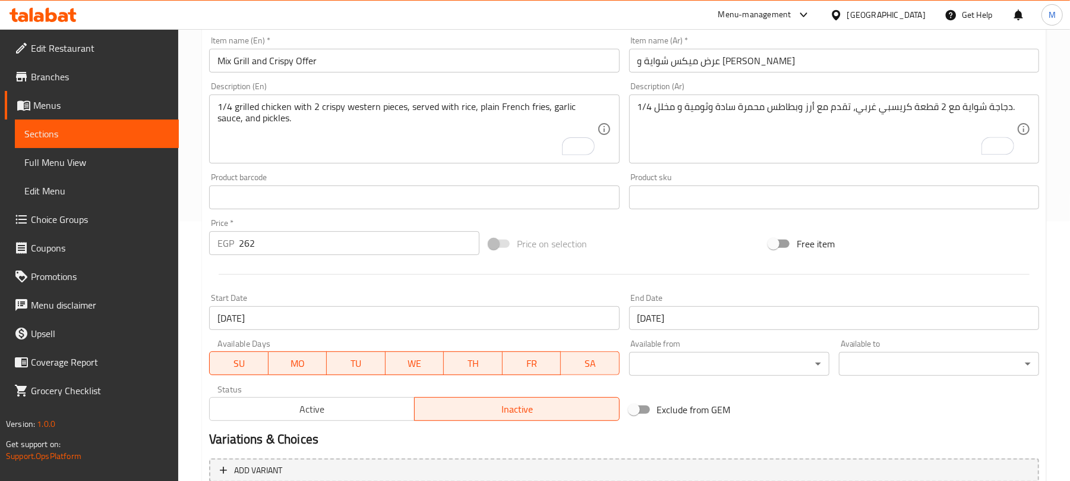
scroll to position [375, 0]
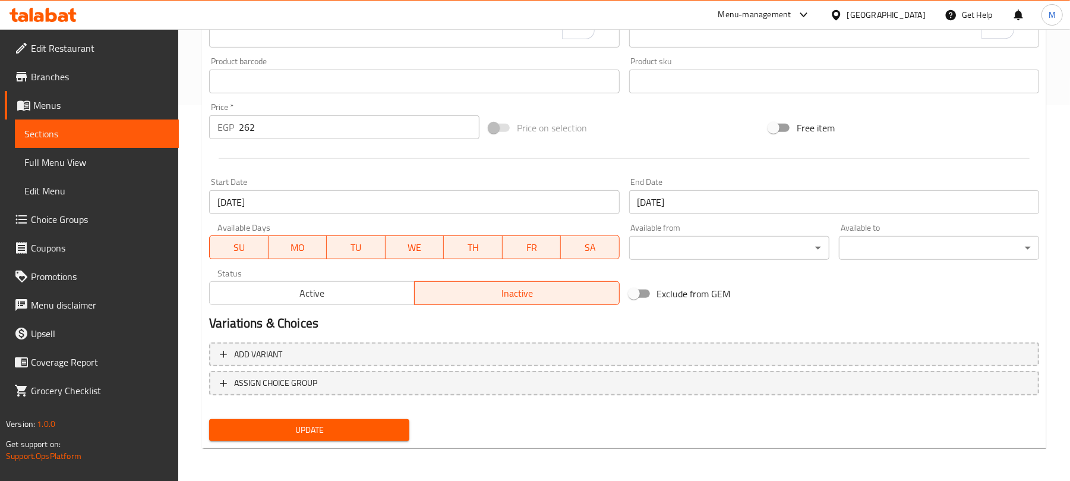
click at [299, 296] on span "Active" at bounding box center [311, 293] width 195 height 17
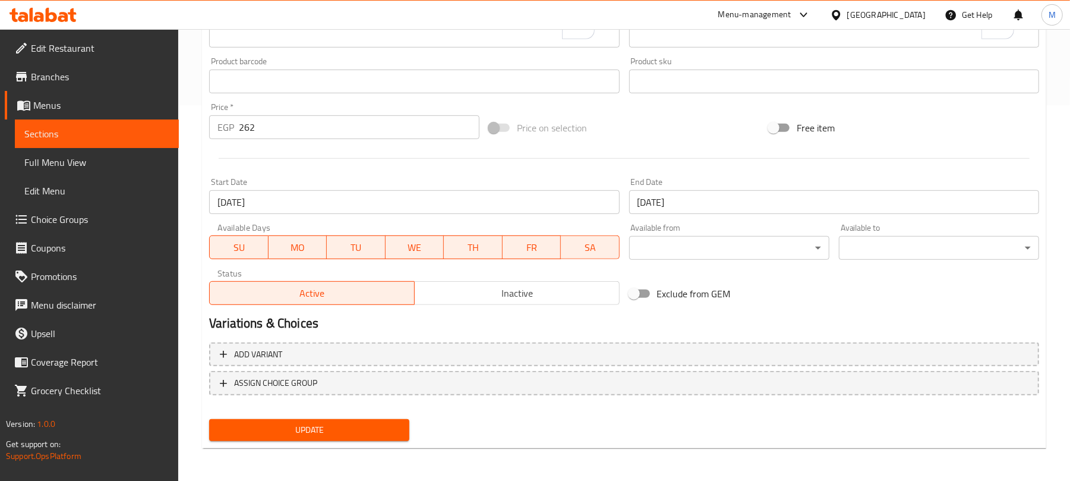
click at [282, 424] on span "Update" at bounding box center [309, 429] width 181 height 15
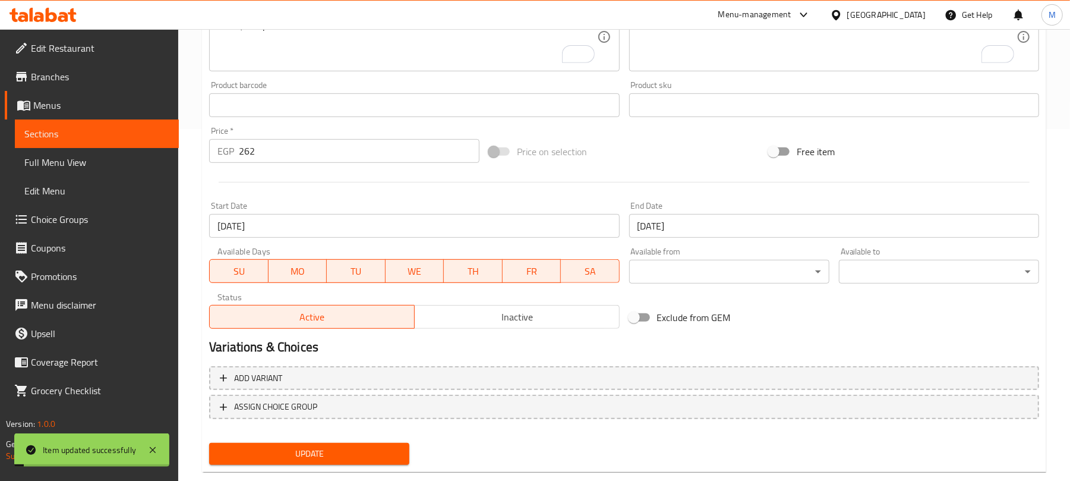
scroll to position [0, 0]
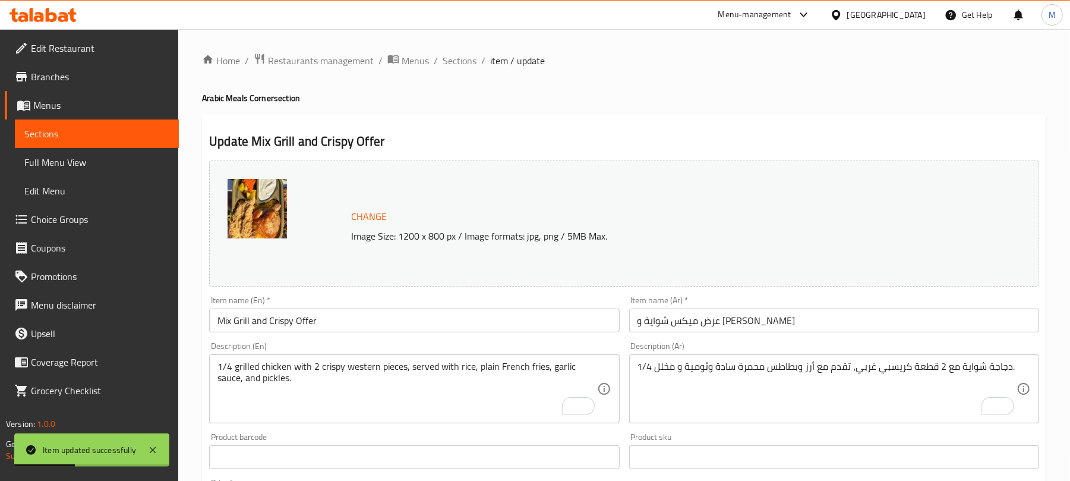
click at [381, 302] on div "Item name (En)   * Mix Grill and Crispy Offer Item name (En) *" at bounding box center [414, 314] width 410 height 36
drag, startPoint x: 376, startPoint y: 307, endPoint x: 371, endPoint y: 312, distance: 7.2
click at [374, 307] on div "Item name (En)   * Mix Grill and Crispy Offer Item name (En) *" at bounding box center [414, 314] width 410 height 36
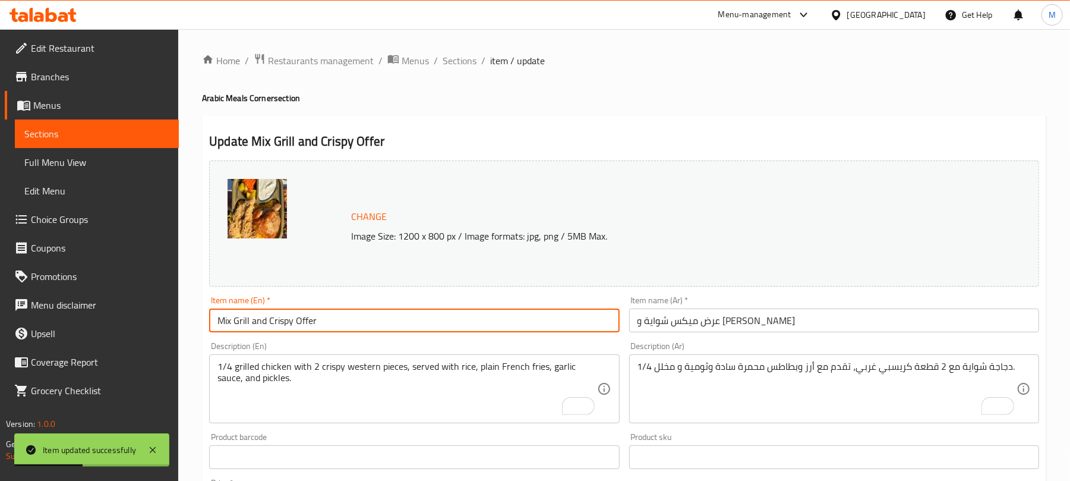
click at [371, 312] on input "Mix Grill and Crispy Offer" at bounding box center [414, 320] width 410 height 24
click at [370, 312] on input "Mix Grill and Crispy Offer" at bounding box center [414, 320] width 410 height 24
click at [466, 65] on span "Sections" at bounding box center [460, 60] width 34 height 14
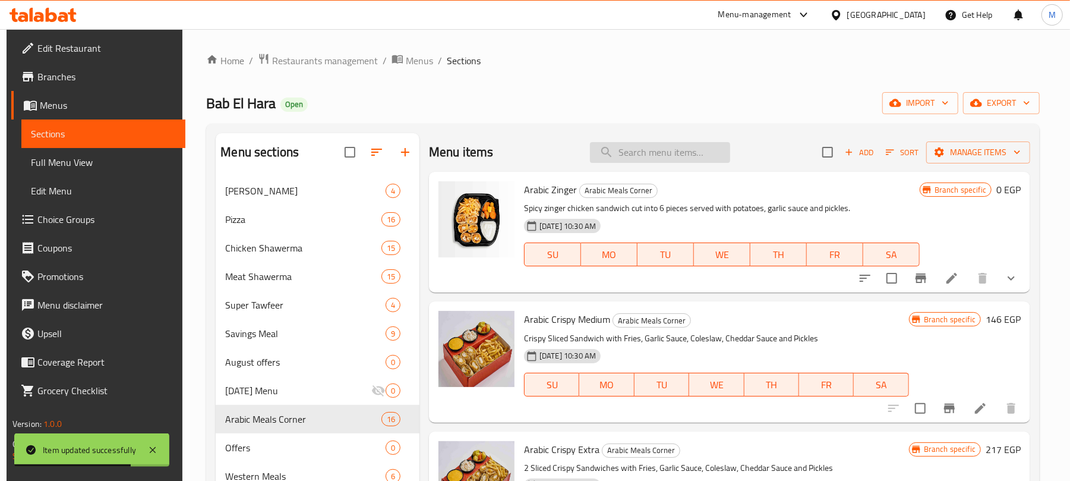
click at [623, 159] on input "search" at bounding box center [660, 152] width 140 height 21
paste input "Mix Grill and Crispy Offer"
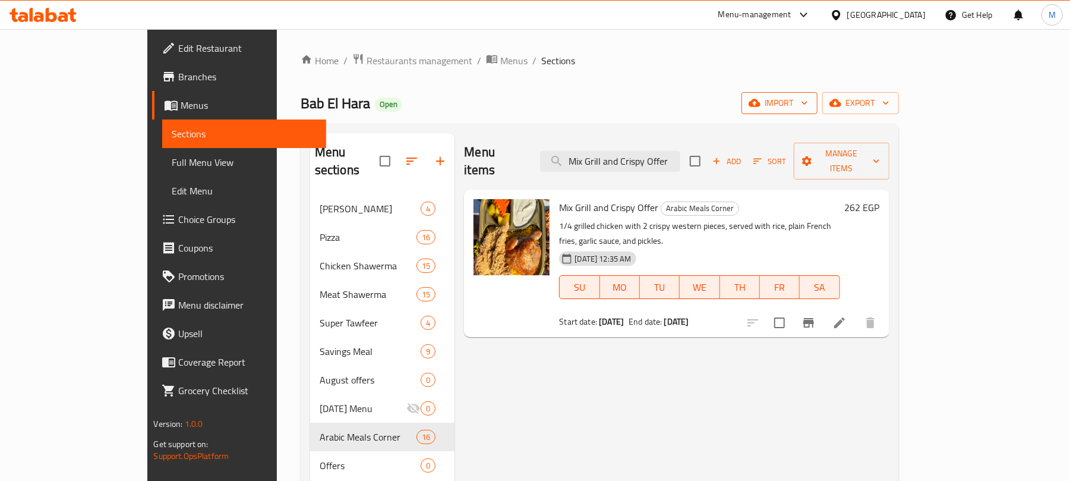
type input "Mix Grill and Crispy Offer"
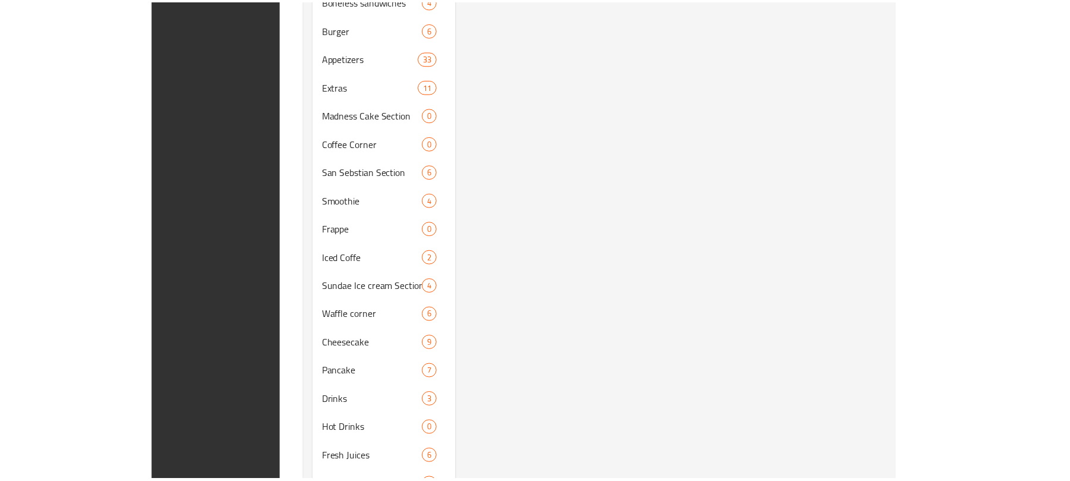
scroll to position [875, 0]
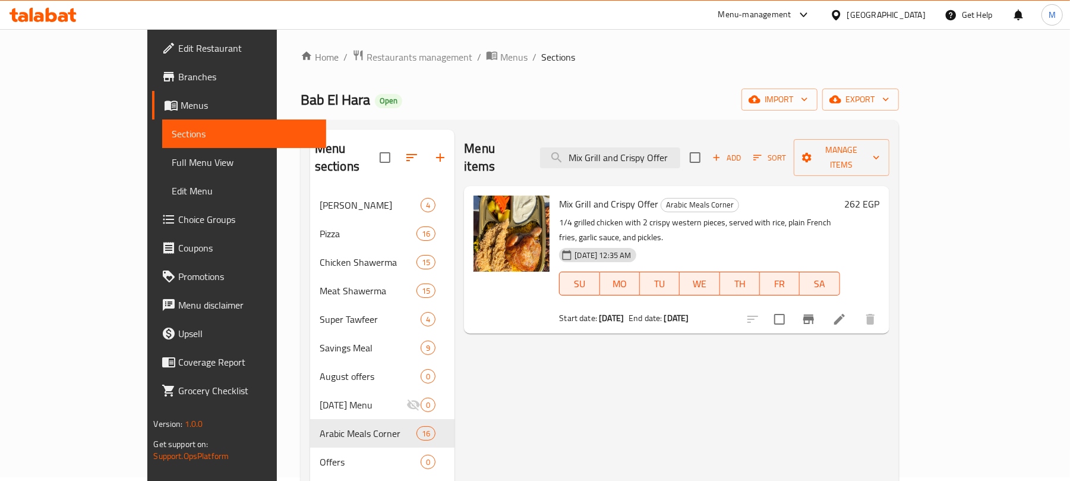
scroll to position [0, 0]
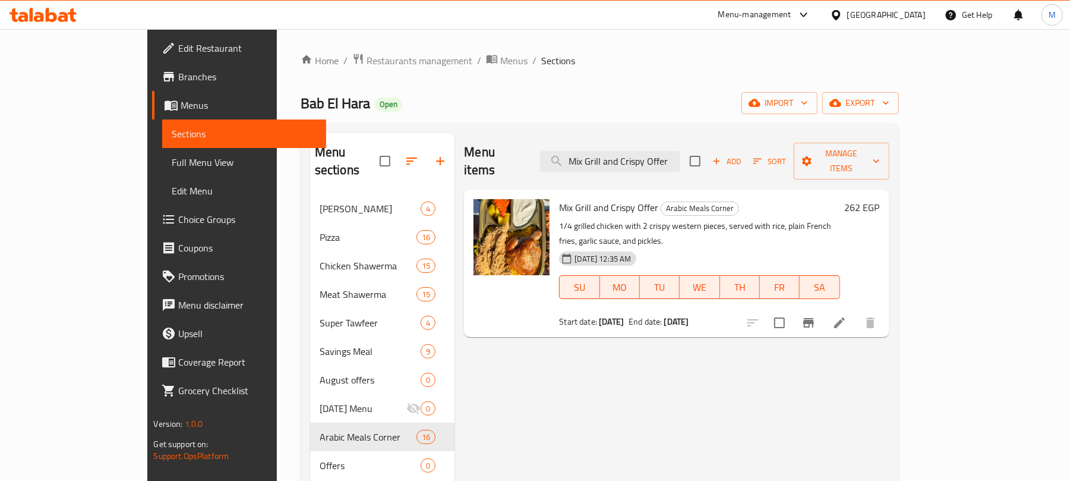
click at [889, 105] on span "export" at bounding box center [861, 103] width 58 height 15
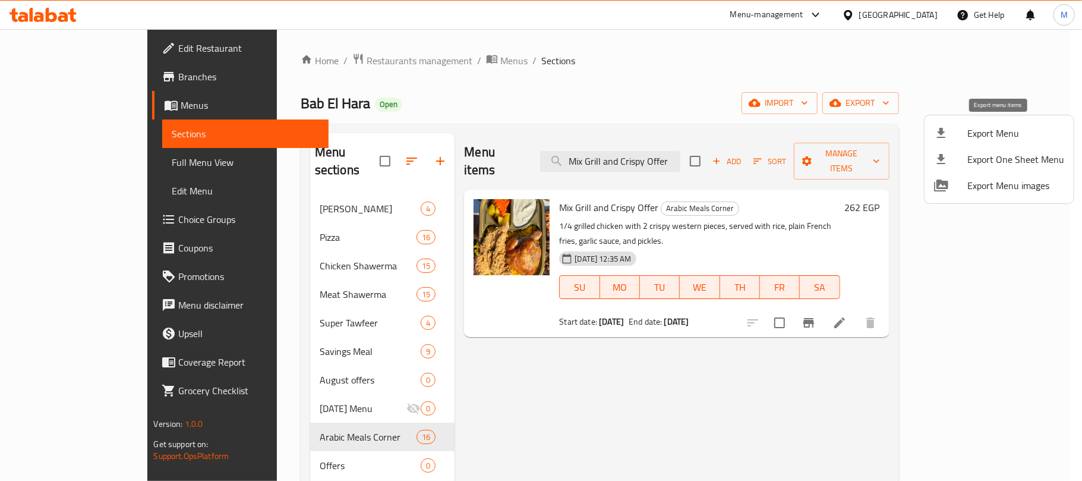
click at [949, 136] on div at bounding box center [950, 133] width 33 height 14
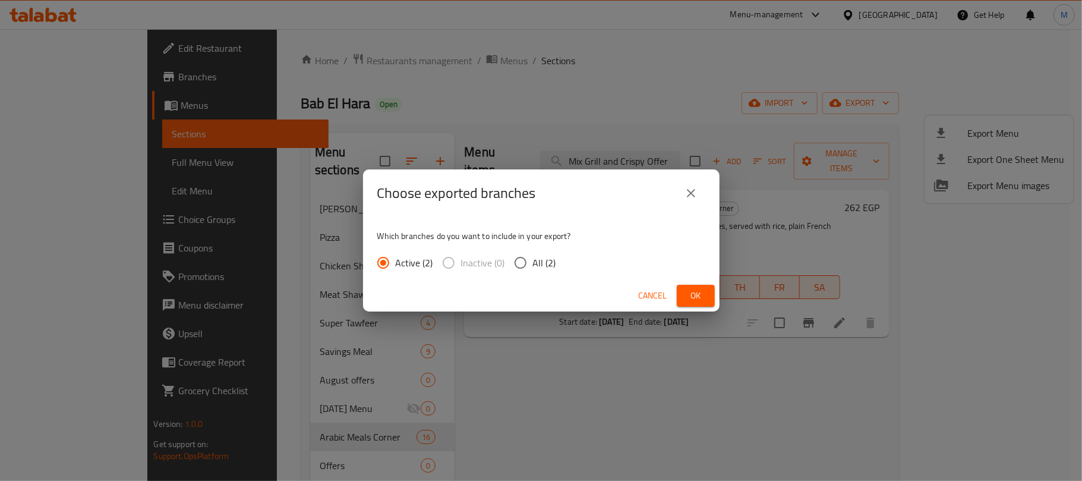
click at [514, 263] on input "All (2)" at bounding box center [520, 262] width 25 height 25
radio input "true"
click at [673, 291] on div "Cancel Ok" at bounding box center [541, 295] width 356 height 31
click at [693, 292] on span "Ok" at bounding box center [695, 295] width 19 height 15
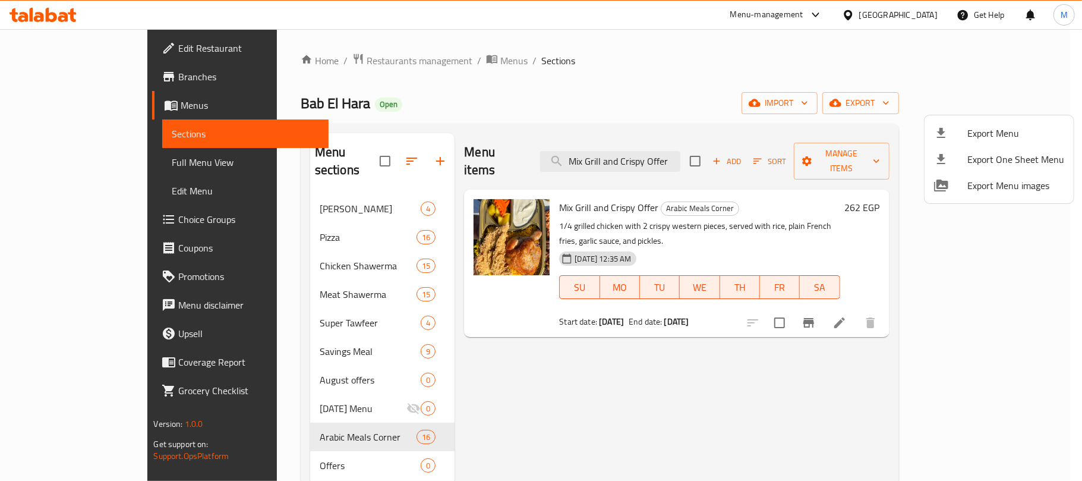
drag, startPoint x: 756, startPoint y: 314, endPoint x: 766, endPoint y: 318, distance: 10.9
click at [754, 315] on div at bounding box center [541, 240] width 1082 height 481
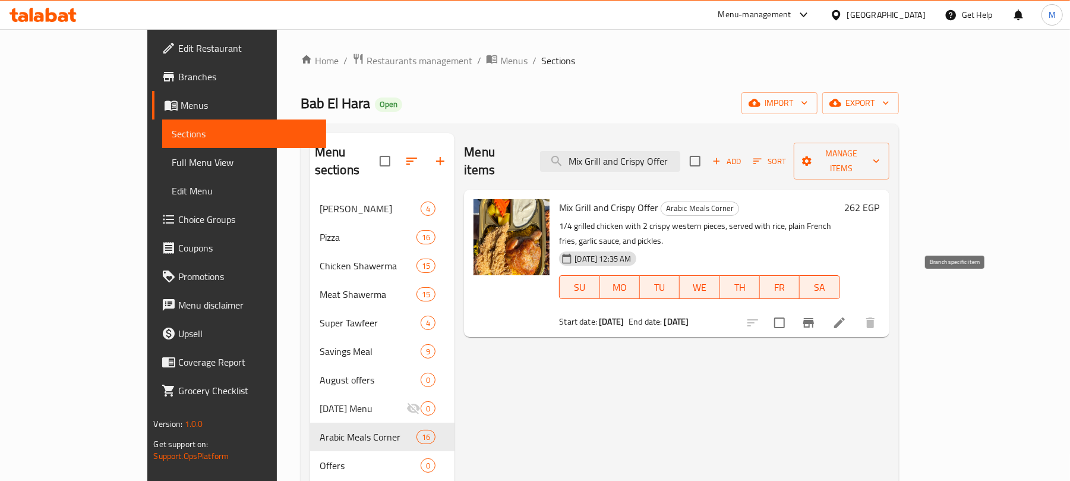
click at [823, 308] on button "Branch-specific-item" at bounding box center [808, 322] width 29 height 29
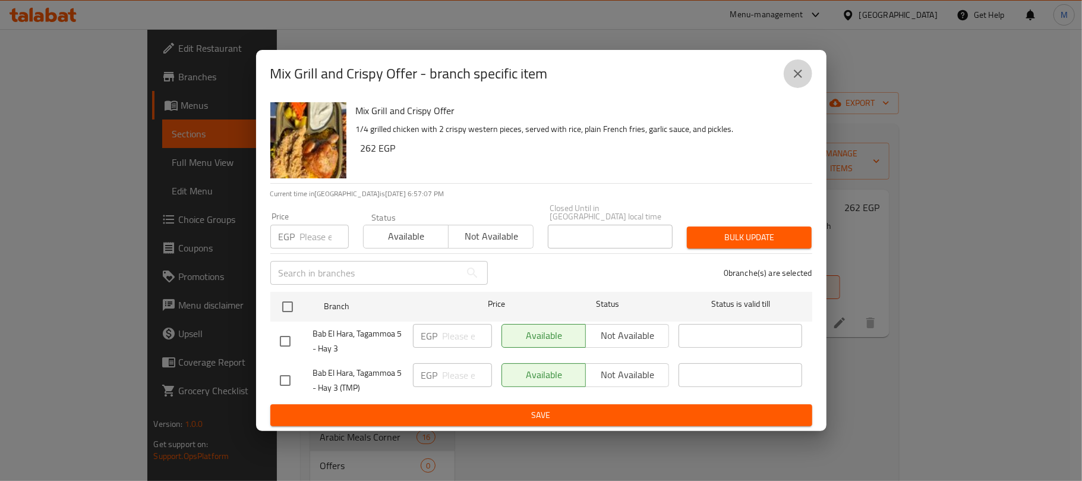
click at [792, 77] on icon "close" at bounding box center [798, 74] width 14 height 14
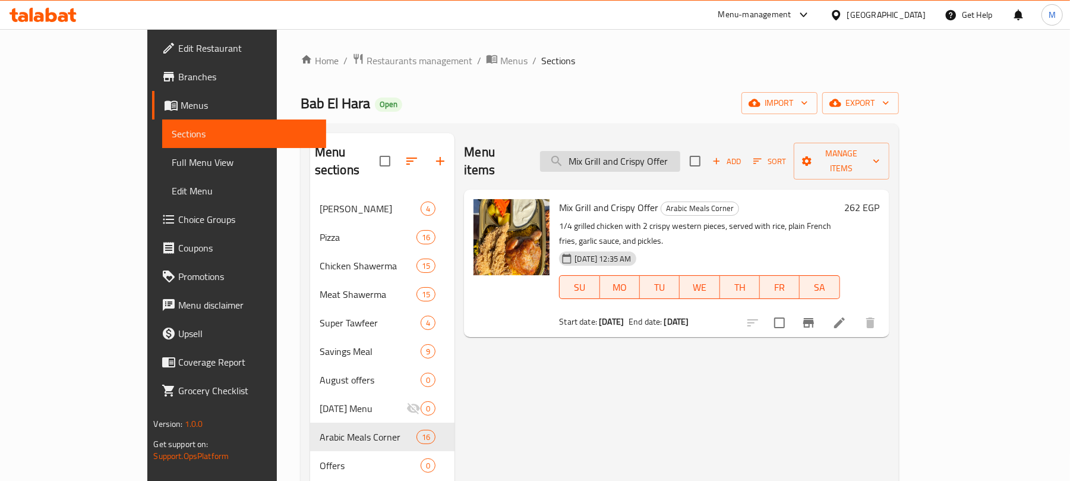
click at [680, 151] on input "Mix Grill and Crispy Offer" at bounding box center [610, 161] width 140 height 21
paste input "Double Arabic Mix"
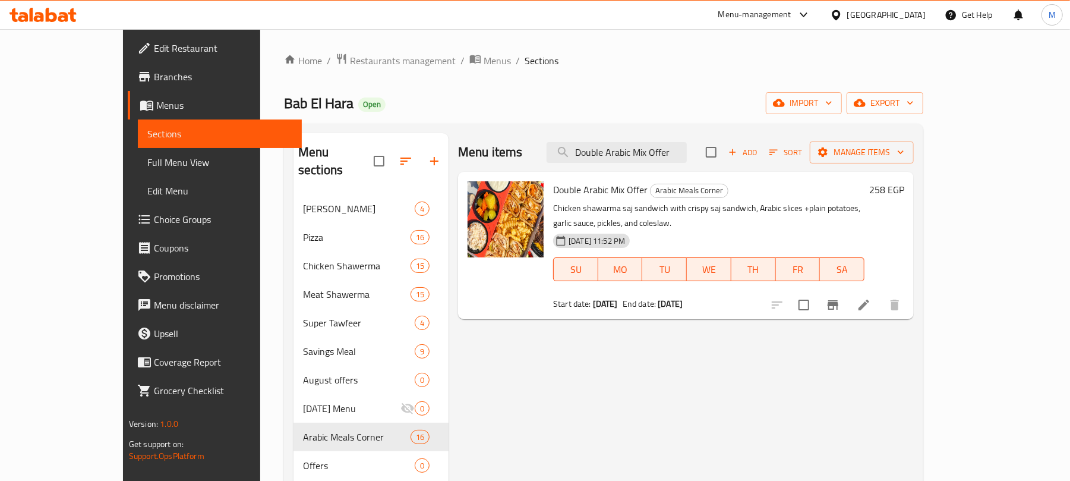
click at [838, 300] on icon "Branch-specific-item" at bounding box center [833, 305] width 11 height 10
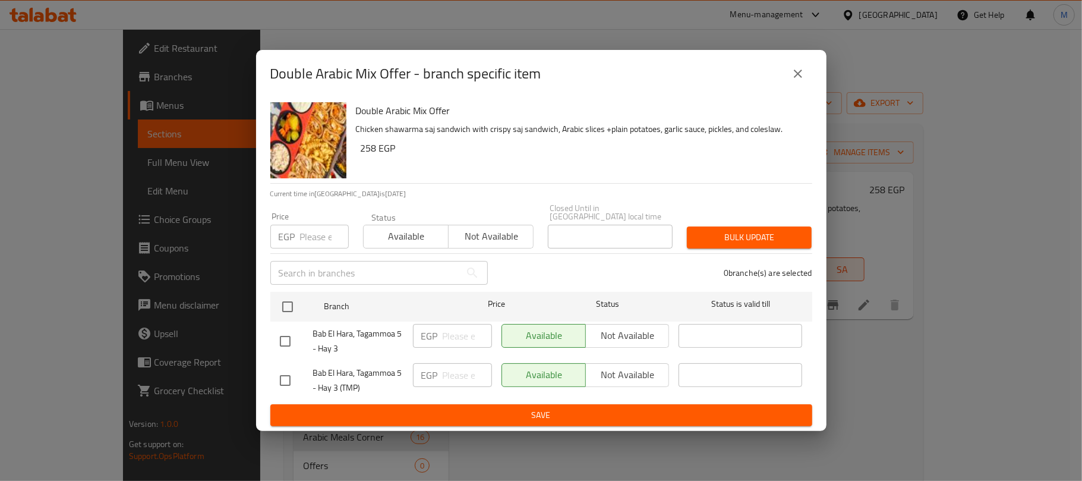
click at [784, 75] on button "close" at bounding box center [798, 73] width 29 height 29
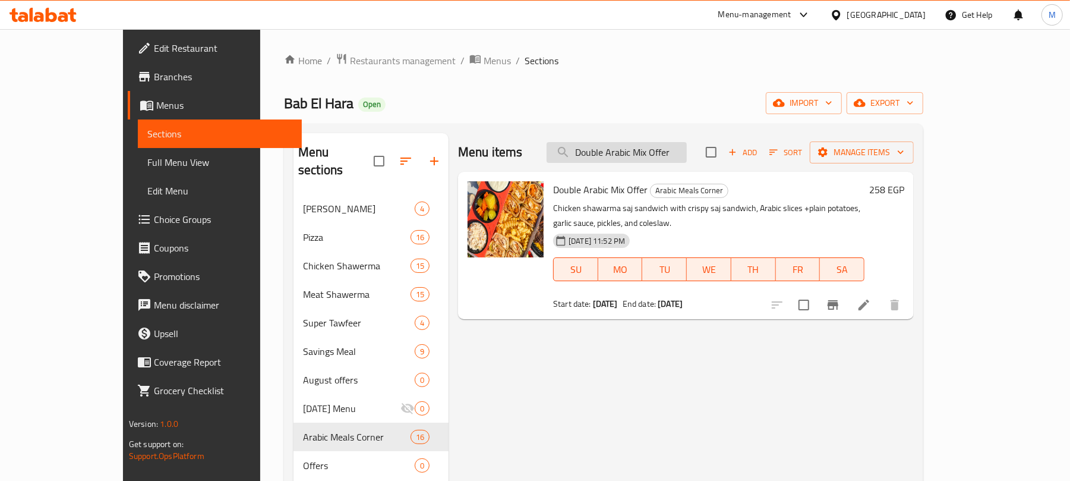
click at [640, 153] on input "Double Arabic Mix Offer" at bounding box center [617, 152] width 140 height 21
click at [640, 152] on input "Double Arabic Mix Offer" at bounding box center [617, 152] width 140 height 21
click at [642, 152] on input "Double Arabic Mix Offer" at bounding box center [617, 152] width 140 height 21
paste input "Mix Pizza Medium"
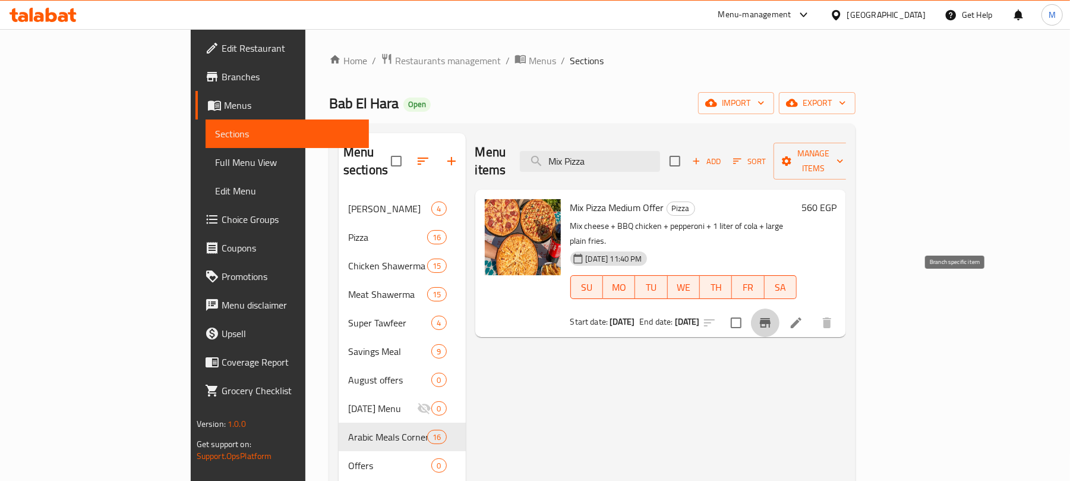
click at [772, 315] on icon "Branch-specific-item" at bounding box center [765, 322] width 14 height 14
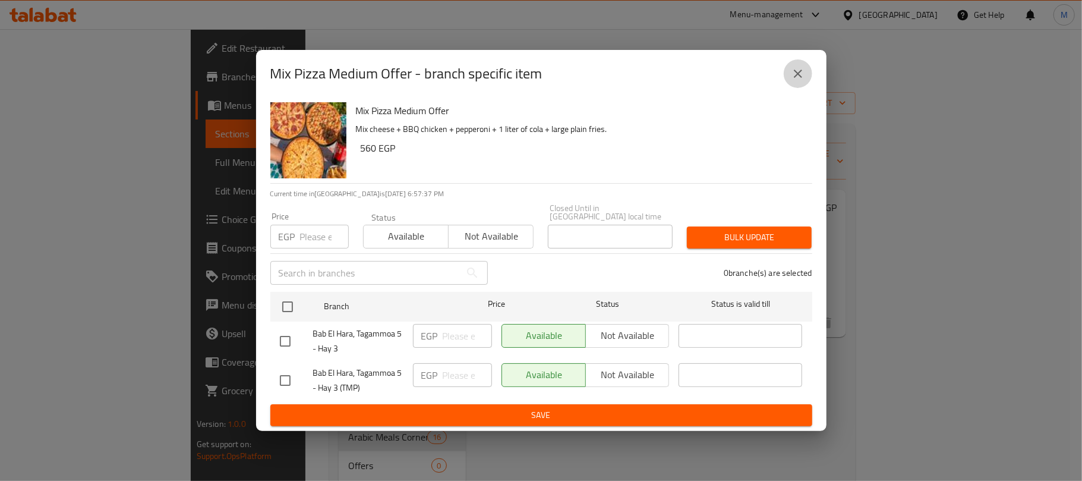
click at [798, 68] on button "close" at bounding box center [798, 73] width 29 height 29
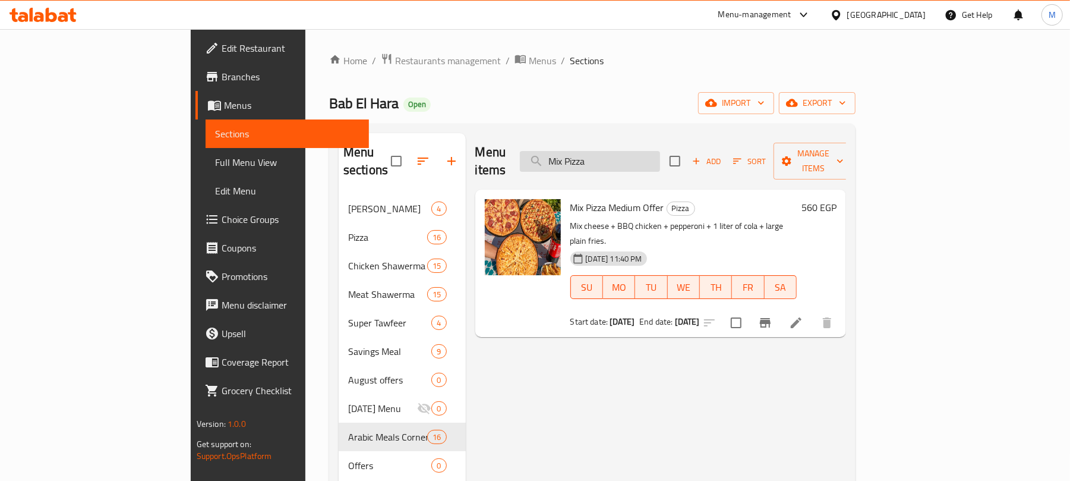
click at [660, 153] on input "Mix Pizza" at bounding box center [590, 161] width 140 height 21
paste input "Shish and Kofta Offer"
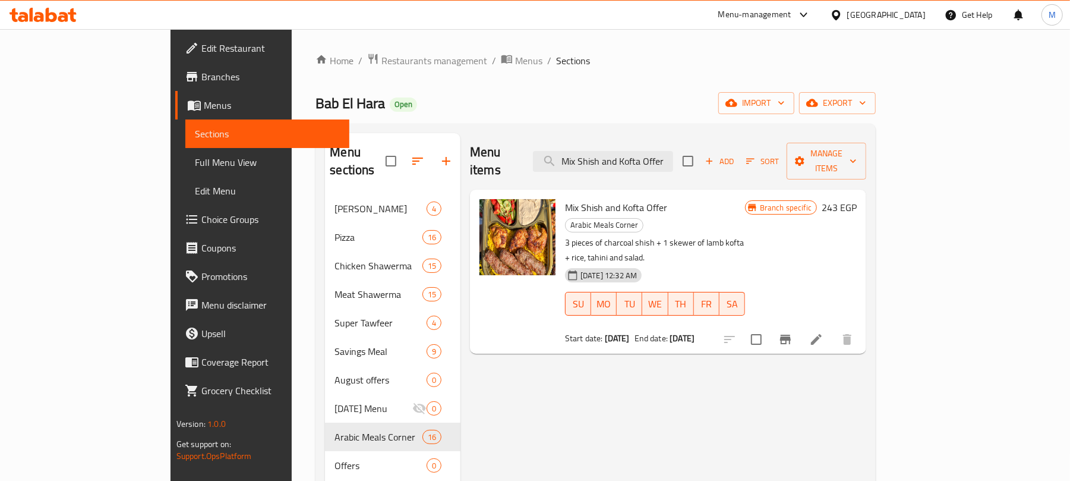
type input "Mix Shish and Kofta Offer"
click at [791, 334] on icon "Branch-specific-item" at bounding box center [785, 339] width 11 height 10
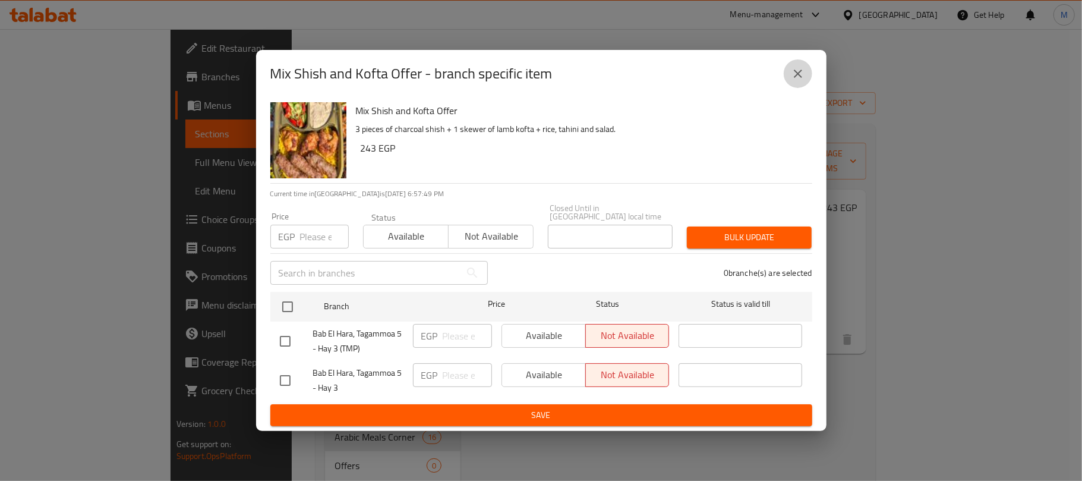
click at [801, 75] on icon "close" at bounding box center [798, 74] width 14 height 14
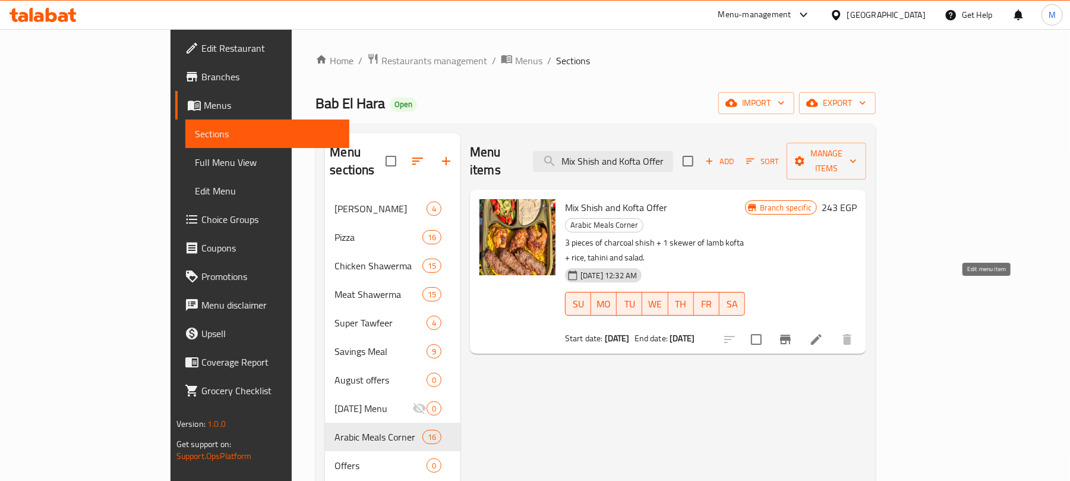
click at [823, 332] on icon at bounding box center [816, 339] width 14 height 14
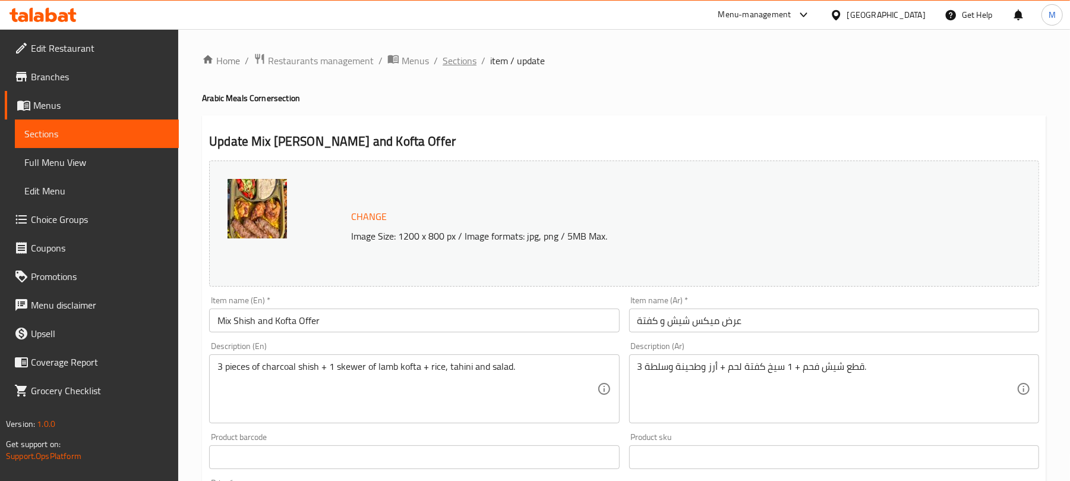
click at [454, 53] on span "Sections" at bounding box center [460, 60] width 34 height 14
